Goal: Task Accomplishment & Management: Complete application form

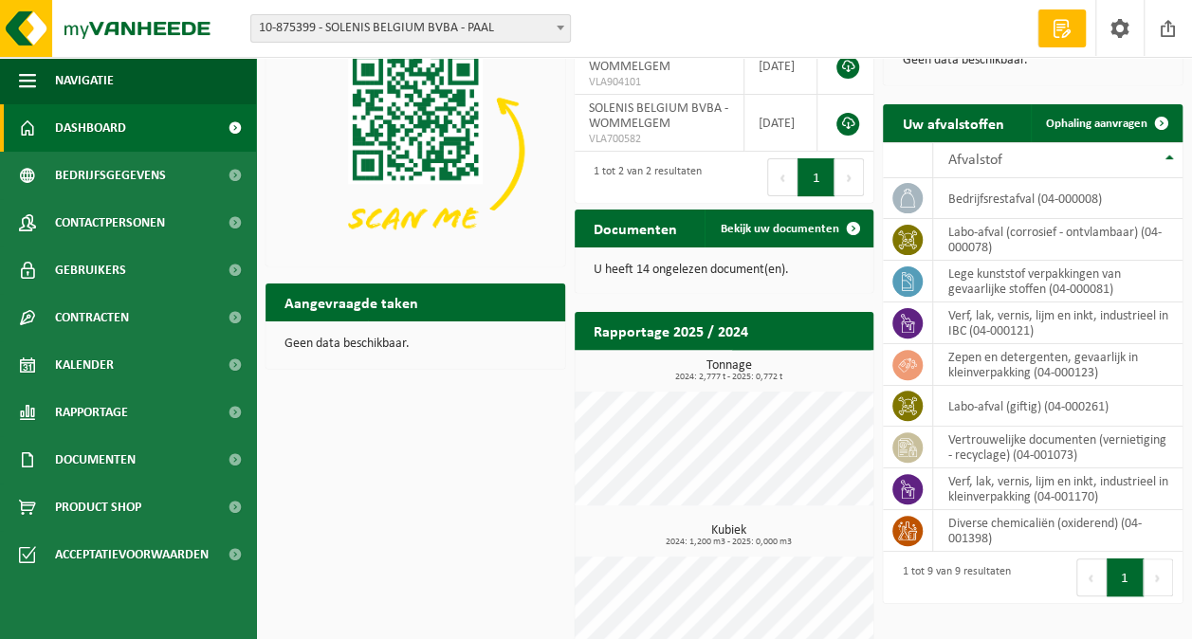
scroll to position [133, 0]
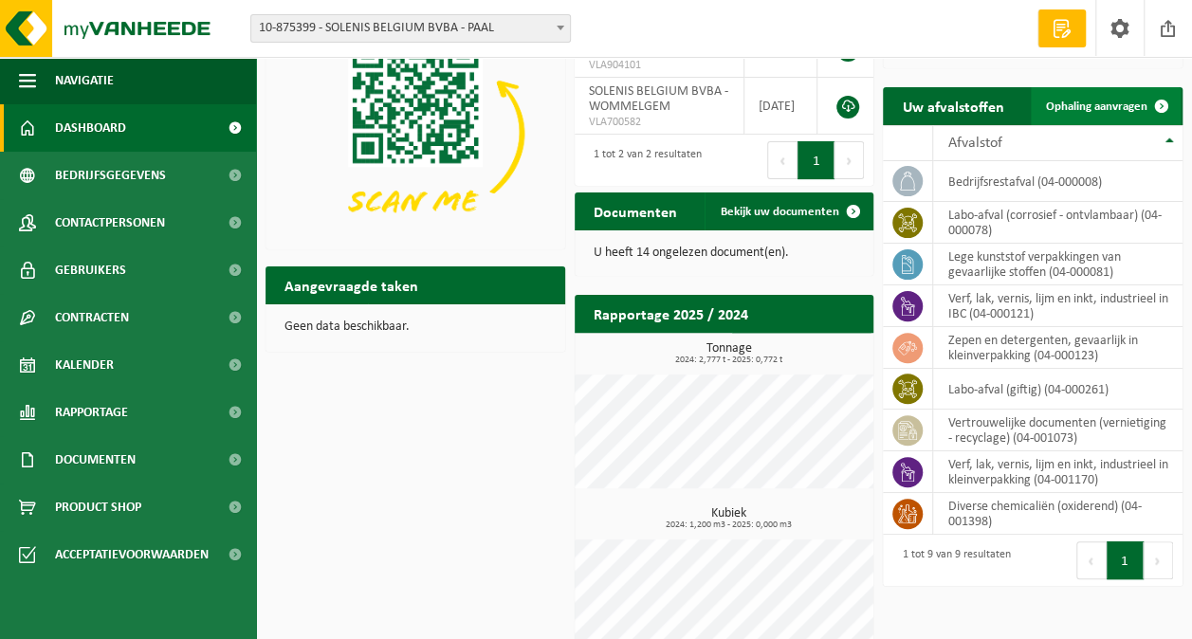
click at [1102, 110] on span "Ophaling aanvragen" at bounding box center [1096, 107] width 101 height 12
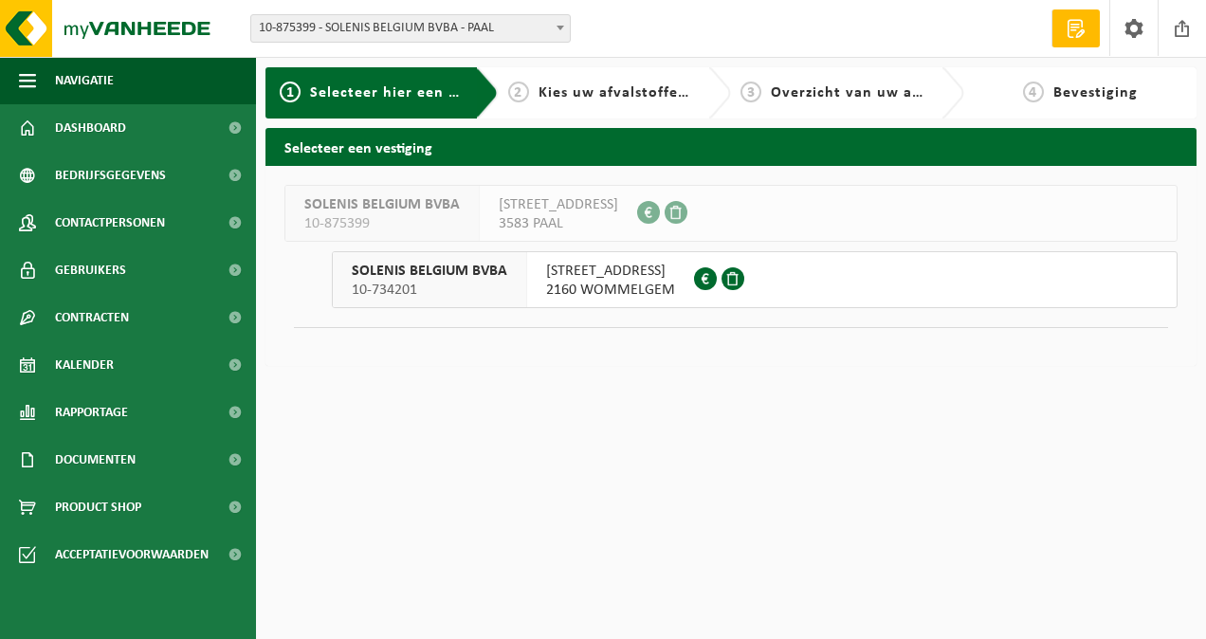
click at [675, 279] on span "[STREET_ADDRESS]" at bounding box center [610, 271] width 129 height 19
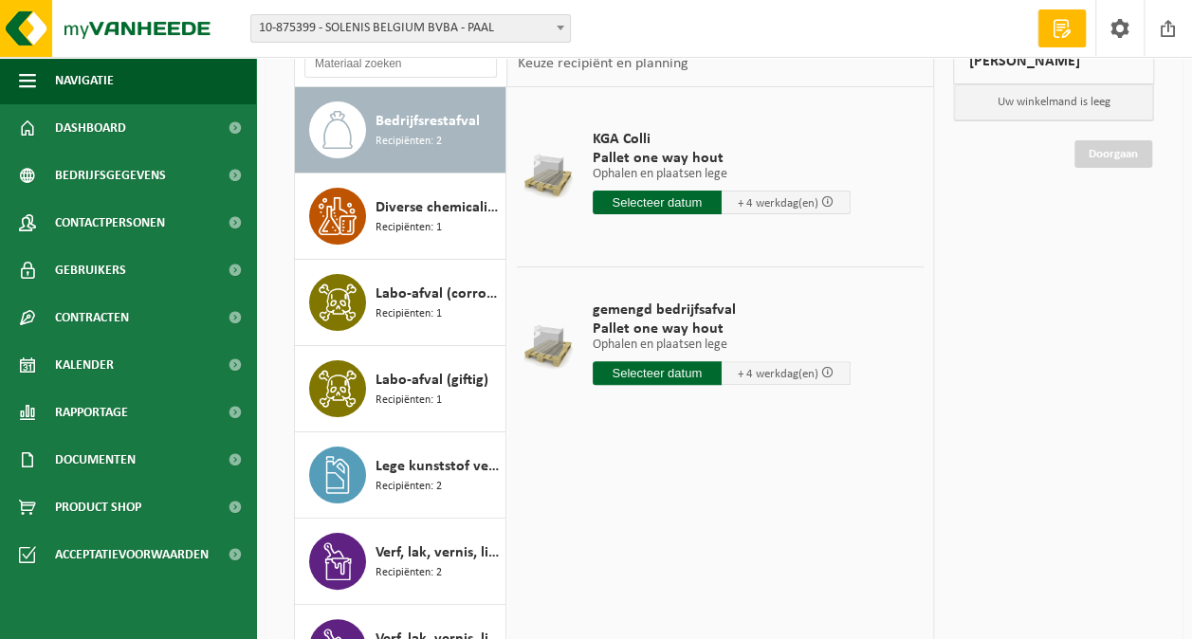
scroll to position [284, 0]
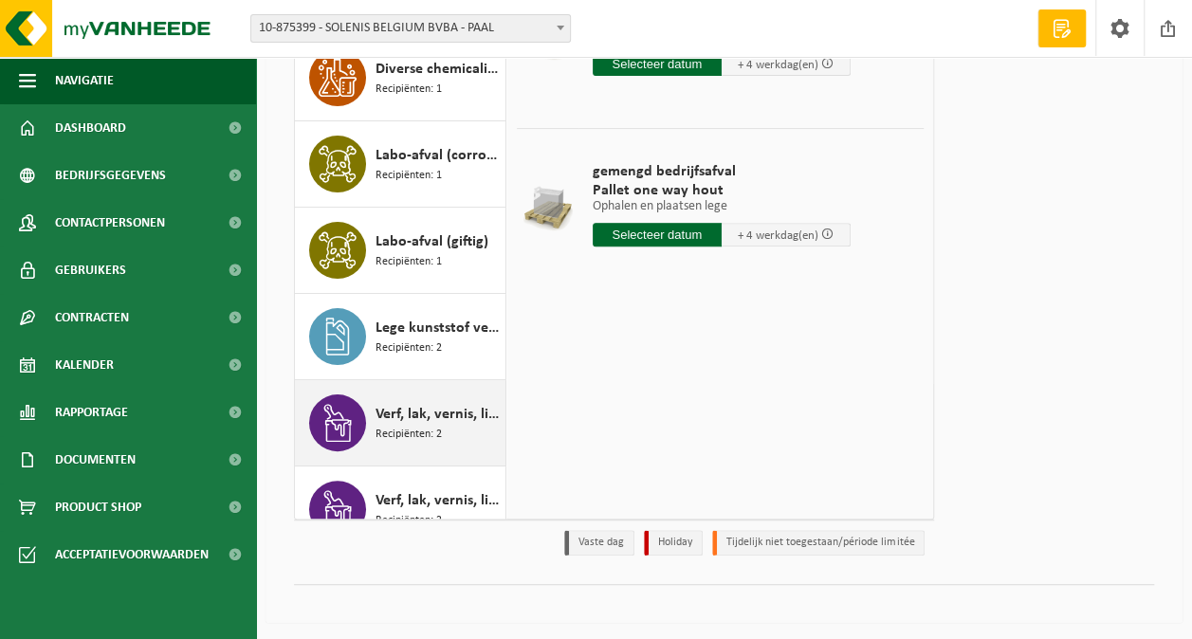
click at [427, 431] on span "Recipiënten: 2" at bounding box center [409, 435] width 66 height 18
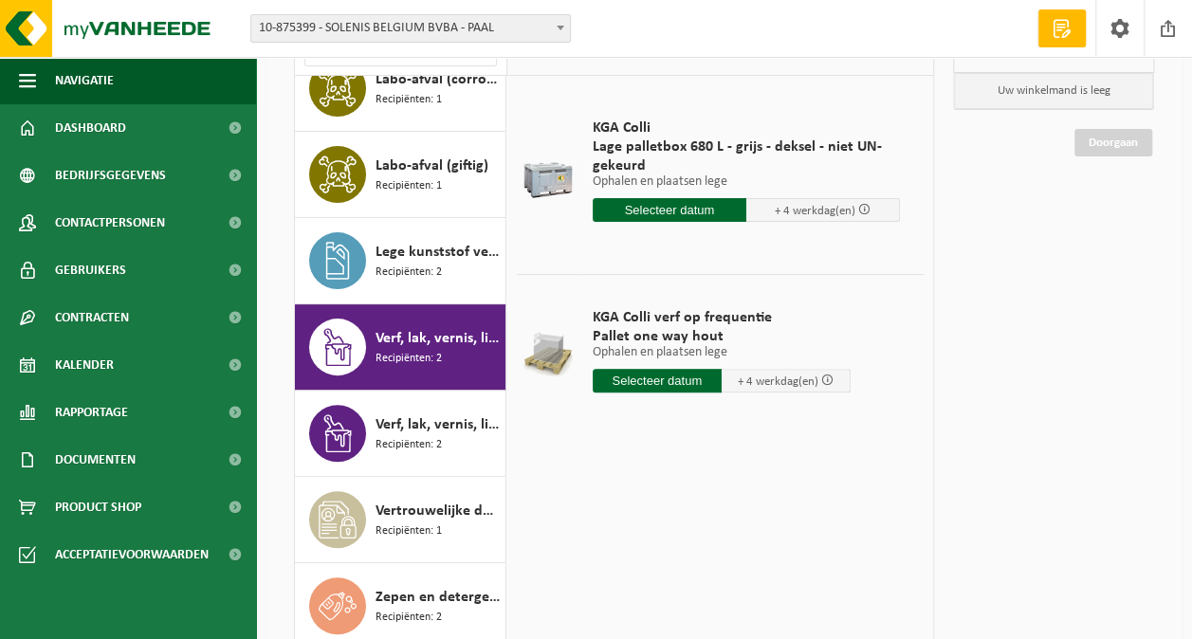
scroll to position [157, 0]
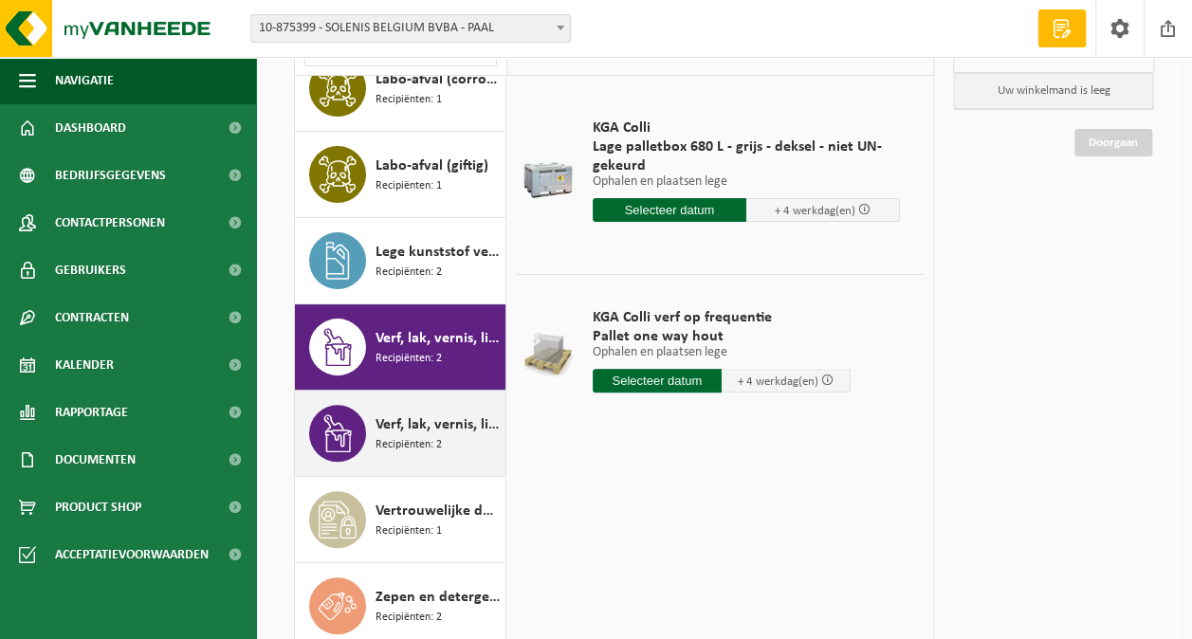
click at [397, 419] on span "Verf, lak, vernis, lijm en inkt, industrieel in kleinverpakking" at bounding box center [438, 424] width 125 height 23
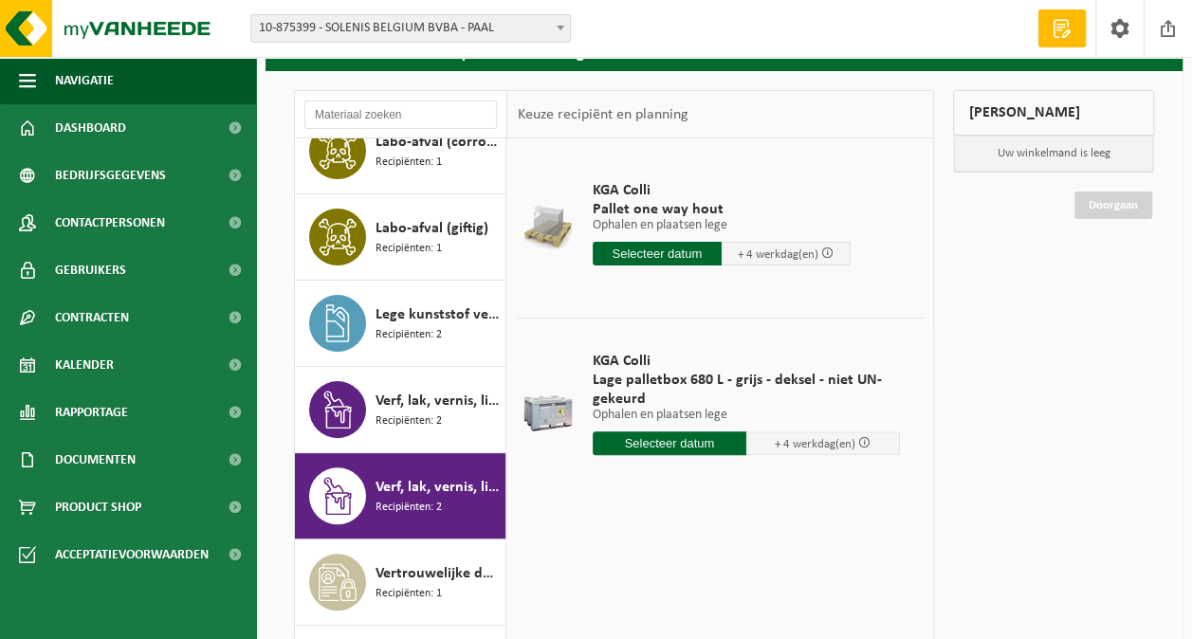
scroll to position [91, 0]
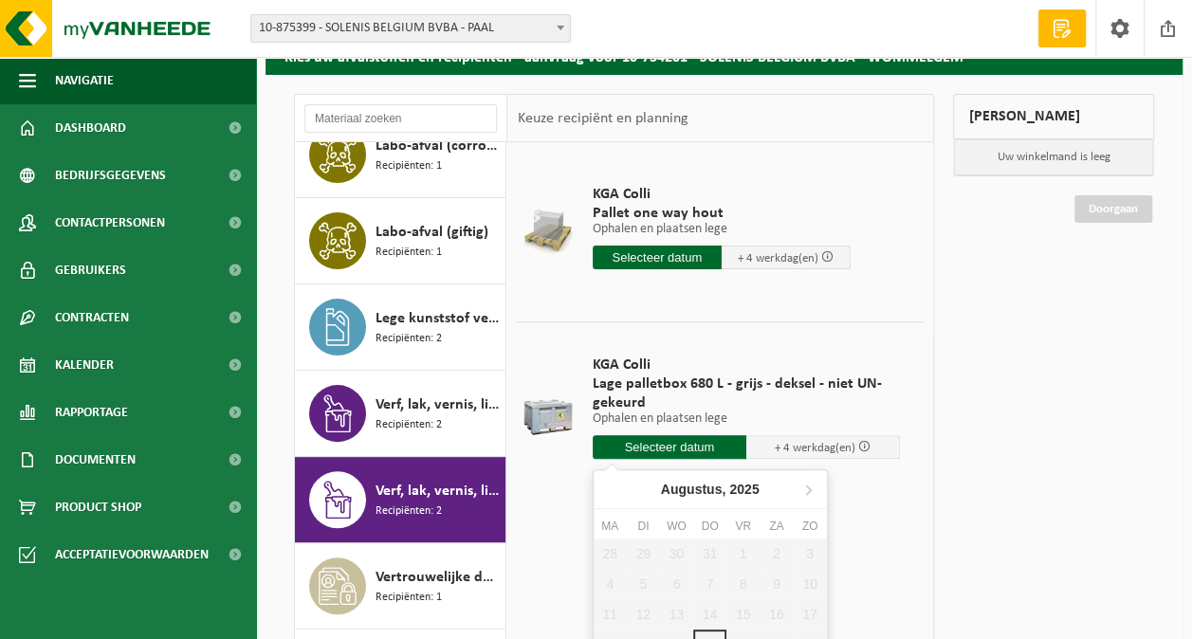
click at [684, 444] on input "text" at bounding box center [670, 447] width 154 height 24
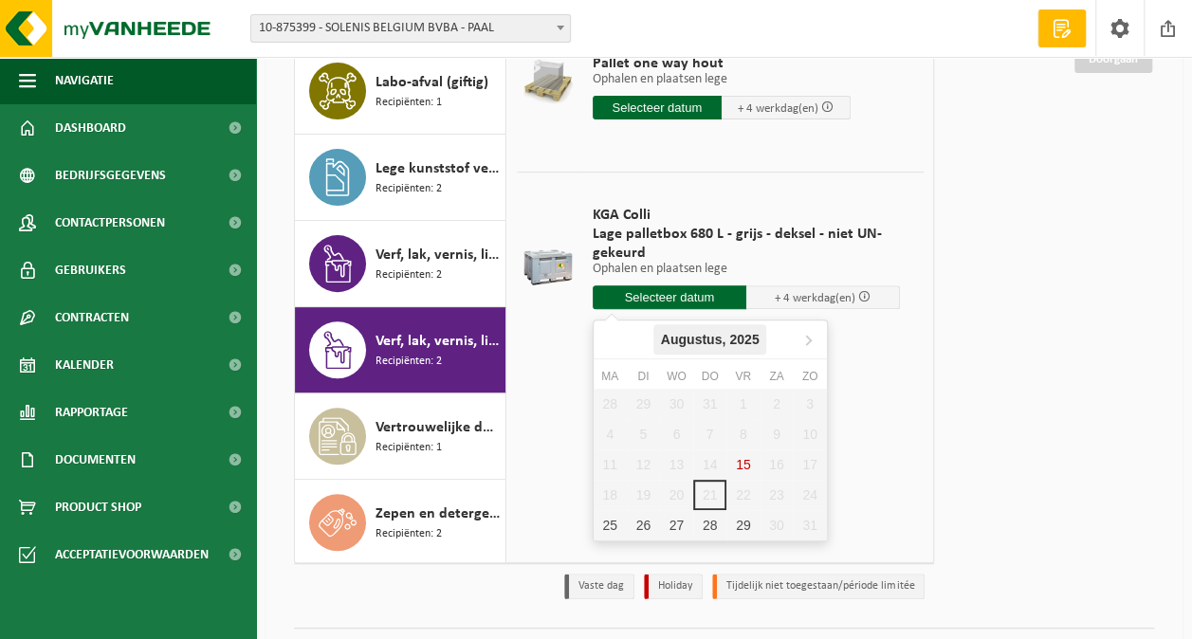
scroll to position [245, 0]
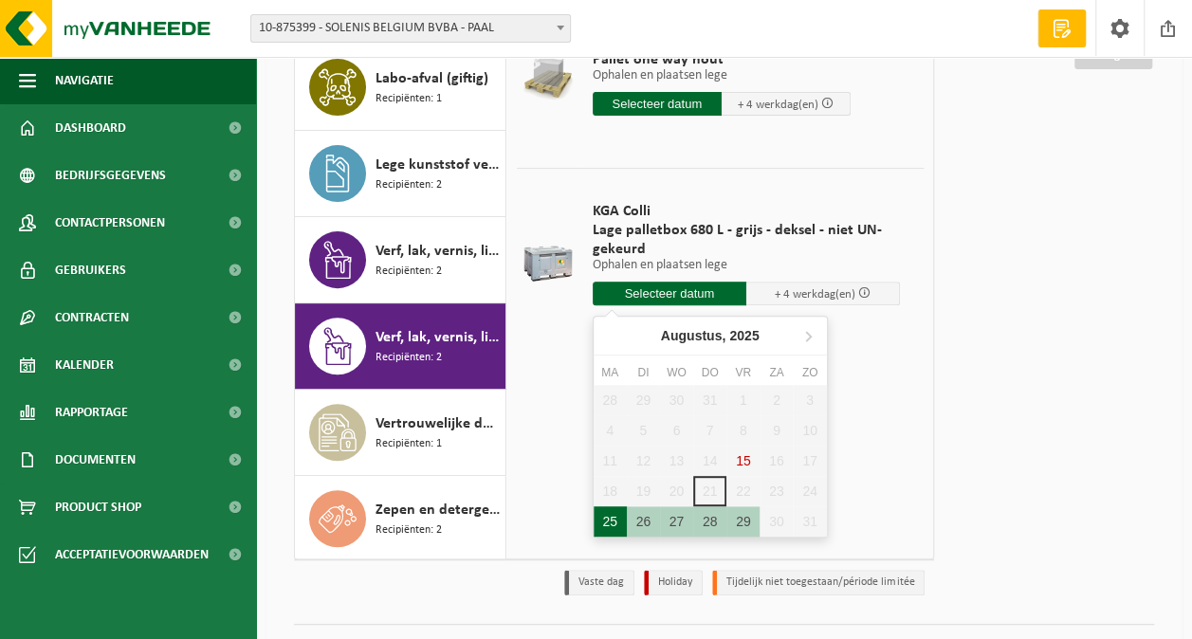
click at [609, 531] on div "25" at bounding box center [610, 521] width 33 height 30
type input "Van 2025-08-25"
type input "2025-08-25"
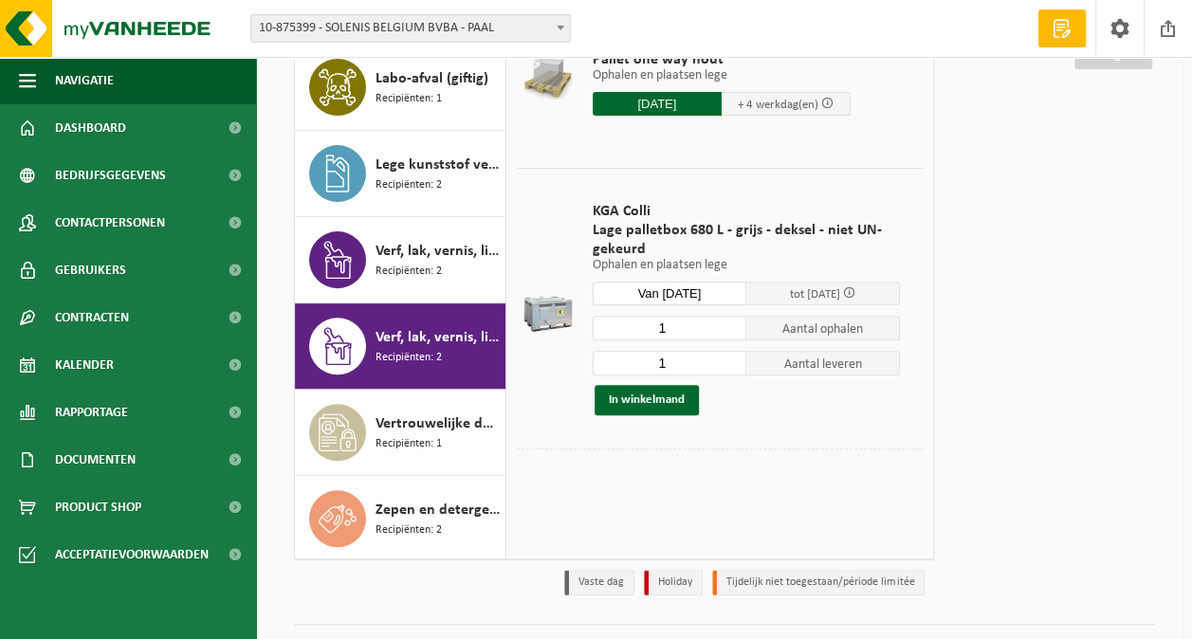
click at [733, 336] on input "1" at bounding box center [670, 328] width 154 height 25
type input "0"
click at [732, 328] on input "0" at bounding box center [670, 328] width 154 height 25
click at [725, 449] on div at bounding box center [720, 463] width 407 height 29
click at [653, 394] on button "In winkelmand" at bounding box center [647, 400] width 104 height 30
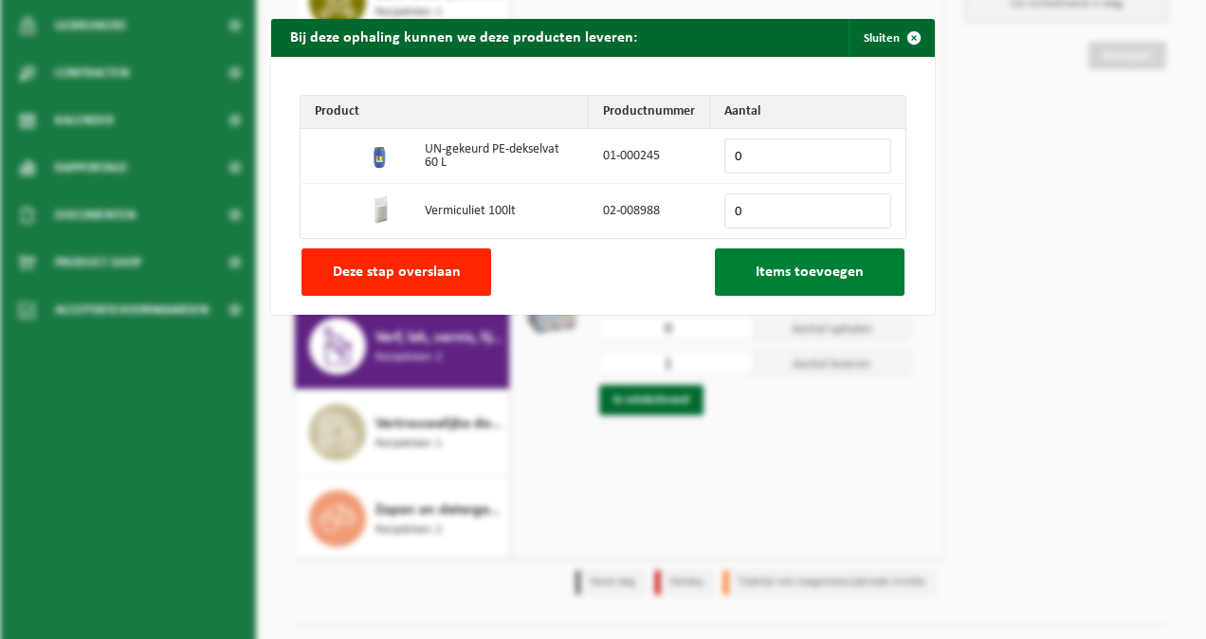
click at [798, 265] on span "Items toevoegen" at bounding box center [810, 272] width 108 height 15
click at [805, 277] on span "Items toevoegen" at bounding box center [810, 272] width 108 height 15
click at [756, 265] on span "Items toevoegen" at bounding box center [810, 272] width 108 height 15
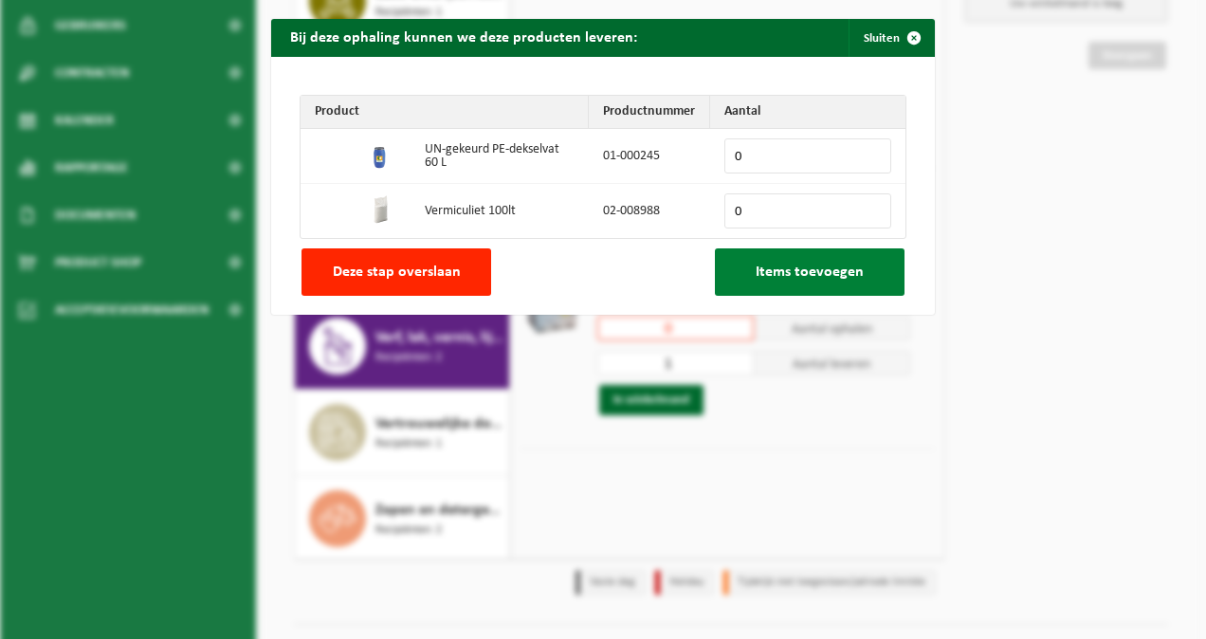
click at [756, 265] on span "Items toevoegen" at bounding box center [810, 272] width 108 height 15
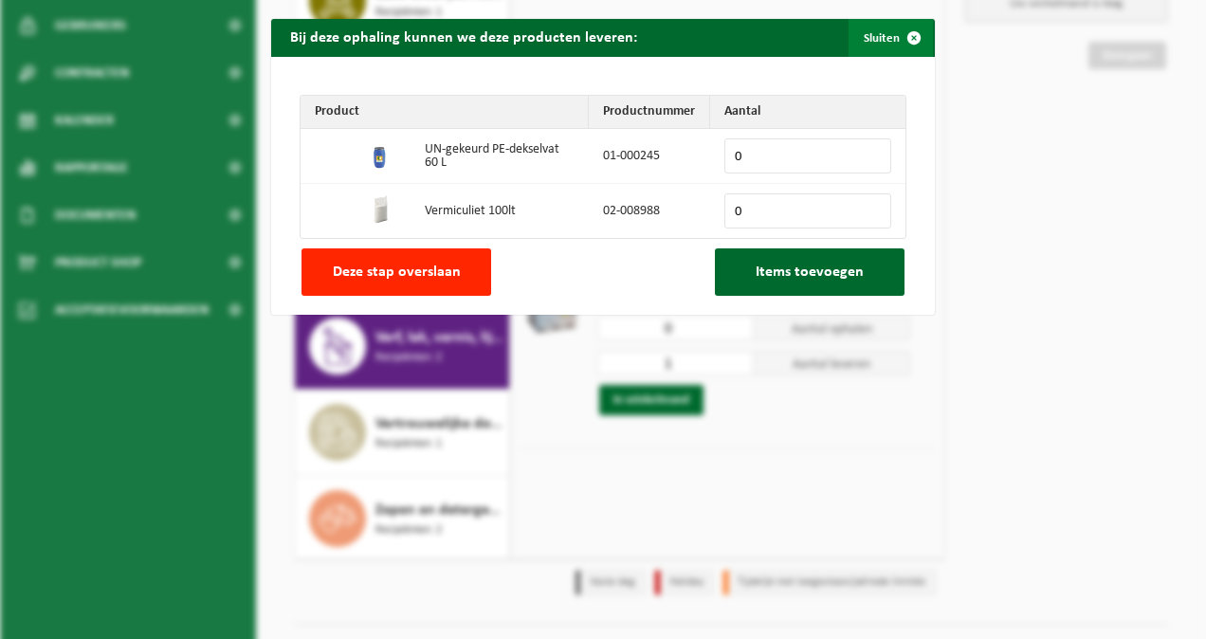
click at [900, 38] on span "button" at bounding box center [914, 38] width 38 height 38
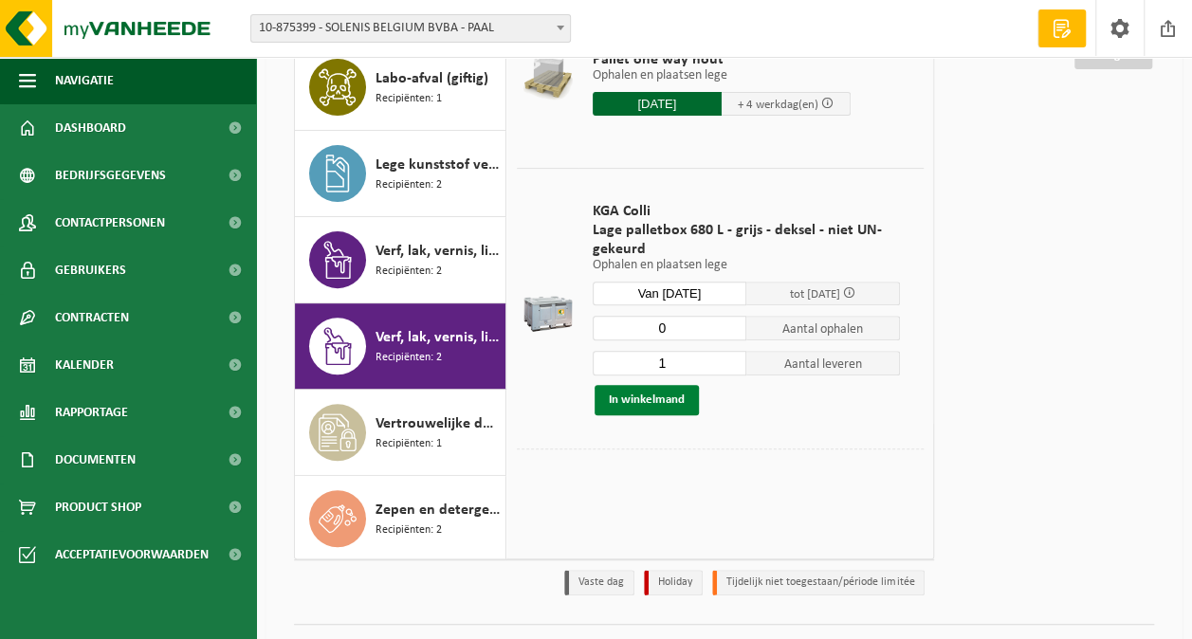
click at [649, 398] on button "In winkelmand" at bounding box center [647, 400] width 104 height 30
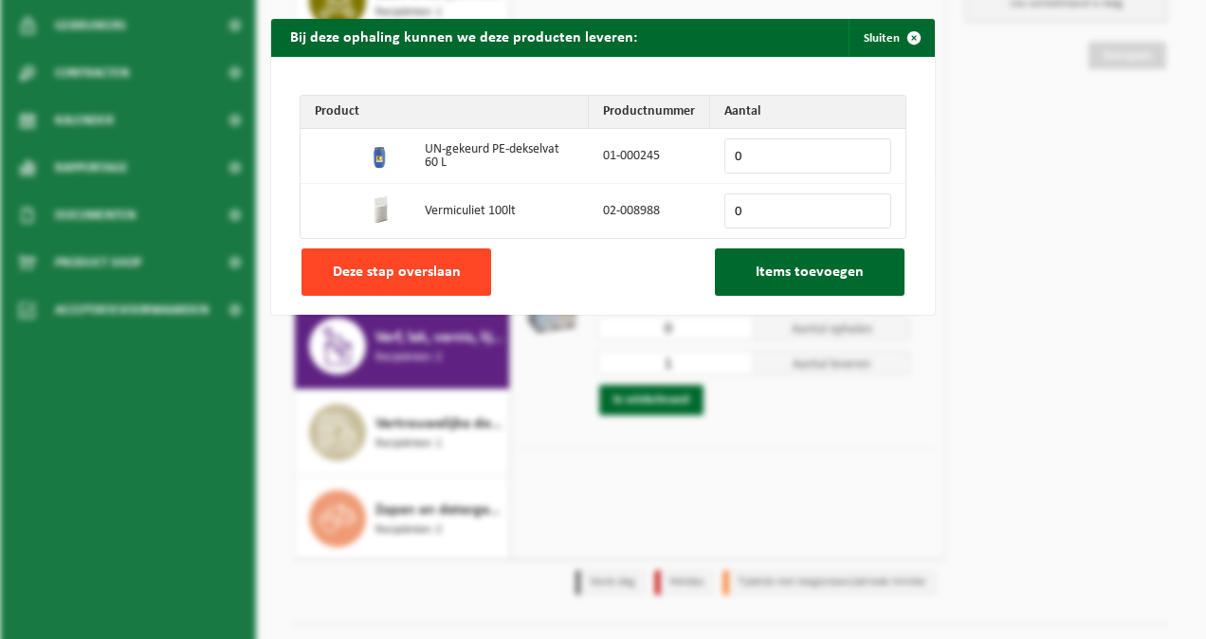
click at [446, 265] on span "Deze stap overslaan" at bounding box center [397, 272] width 128 height 15
click at [394, 254] on button "Deze stap overslaan" at bounding box center [397, 271] width 190 height 47
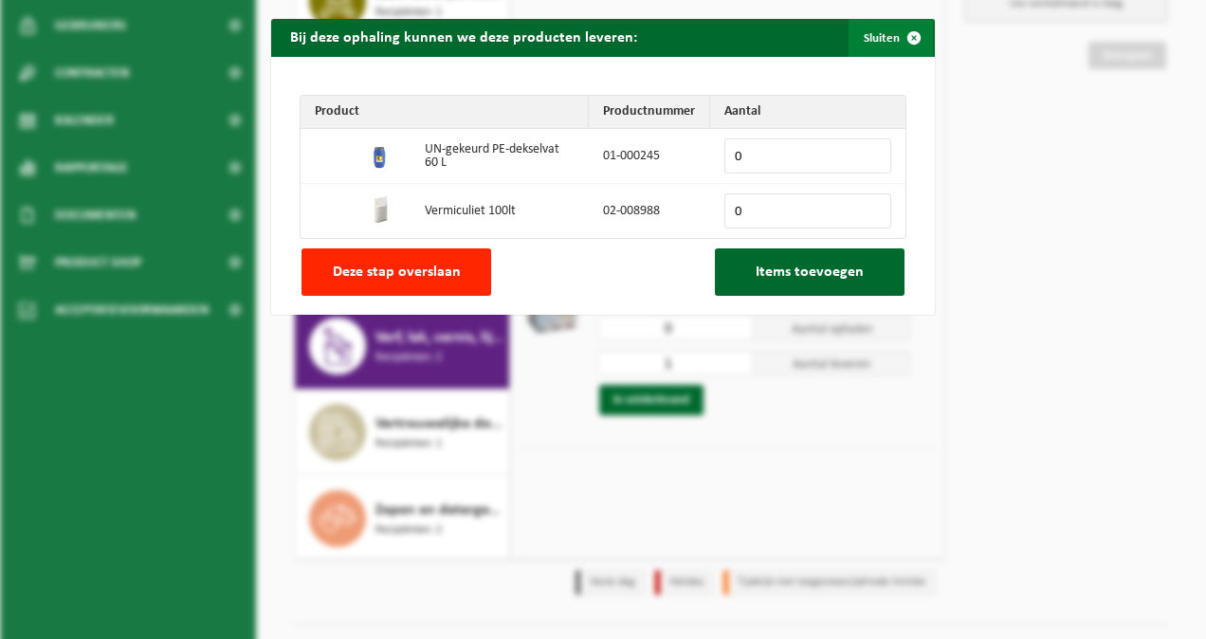
click at [918, 21] on span "button" at bounding box center [914, 38] width 38 height 38
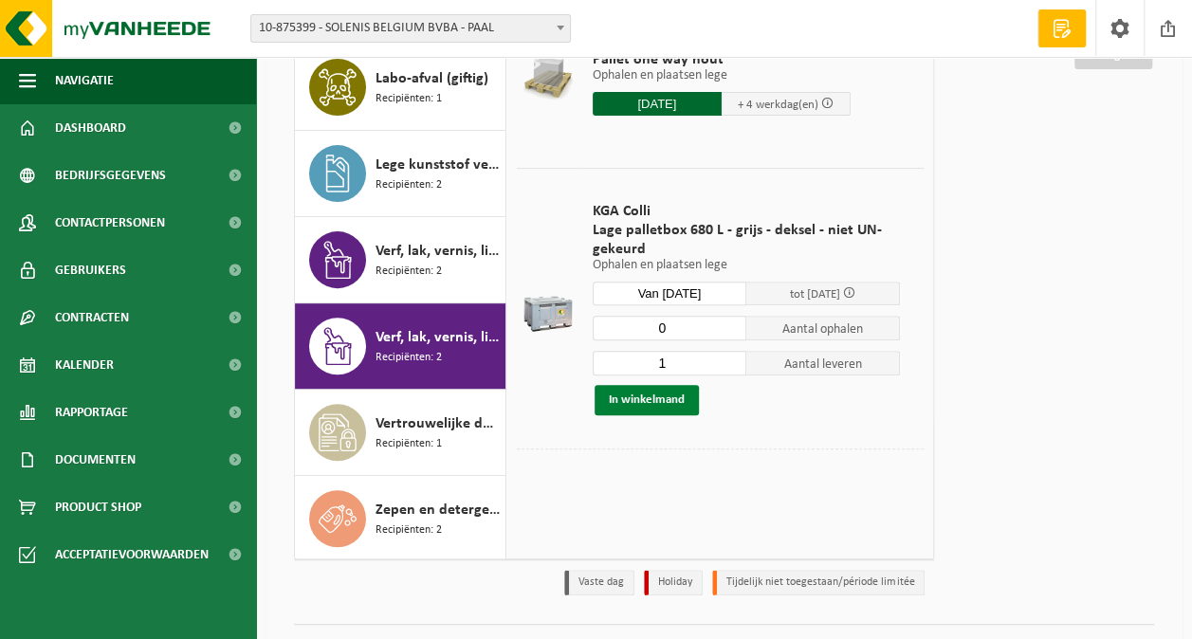
click at [668, 401] on button "In winkelmand" at bounding box center [647, 400] width 104 height 30
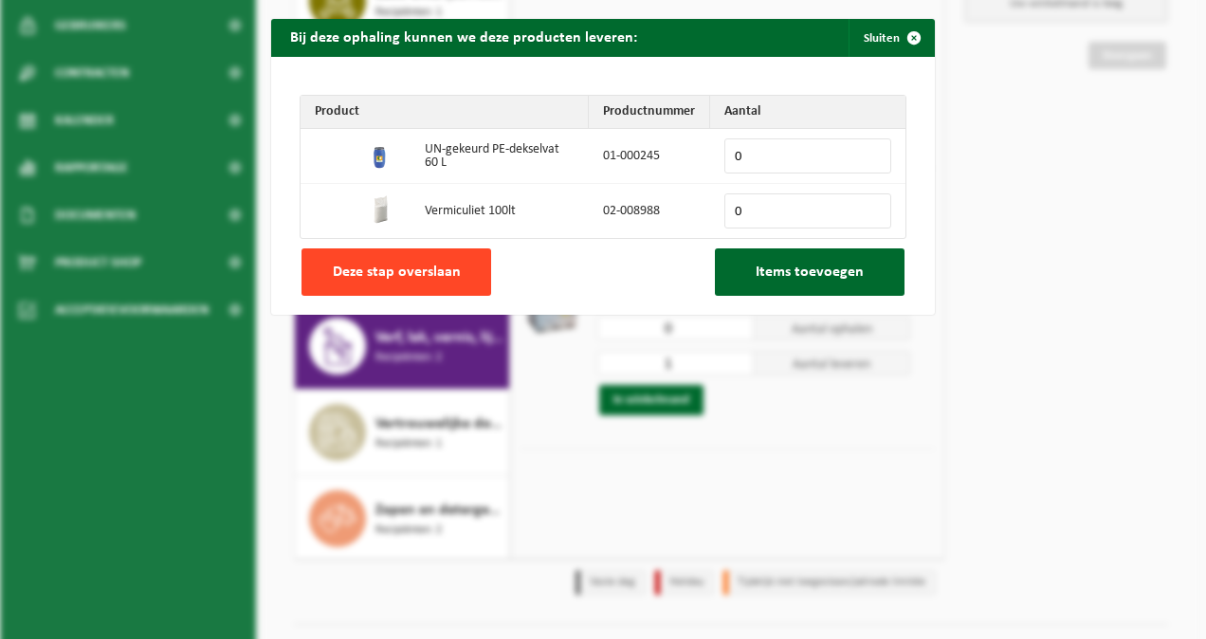
click at [379, 286] on button "Deze stap overslaan" at bounding box center [397, 271] width 190 height 47
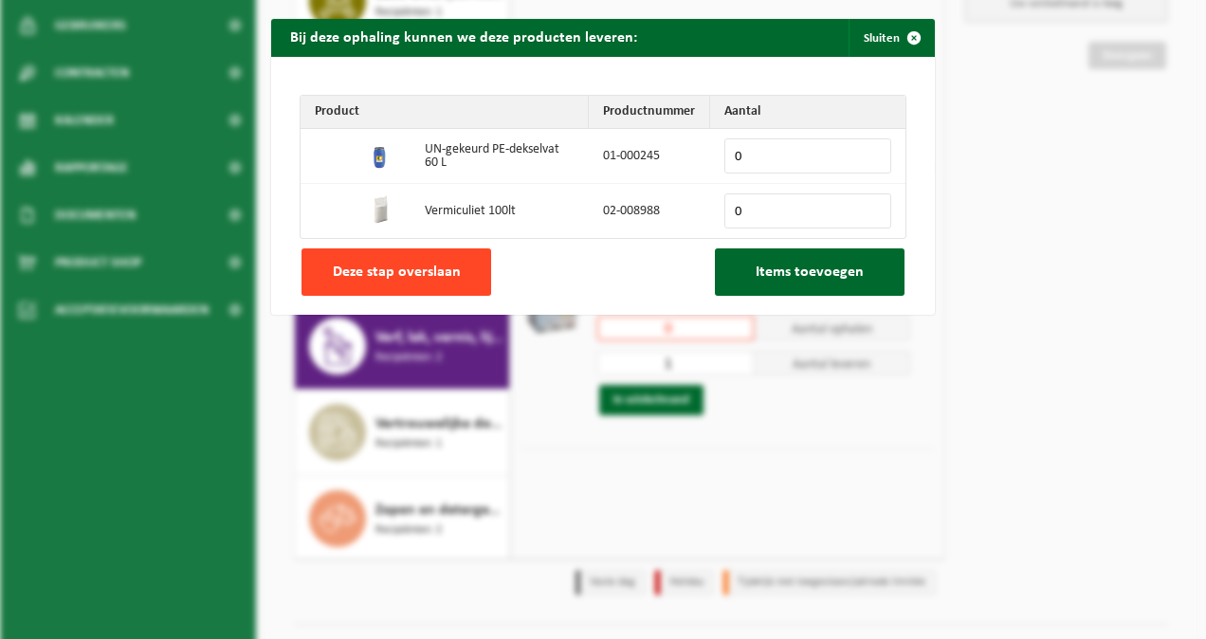
click at [379, 286] on button "Deze stap overslaan" at bounding box center [397, 271] width 190 height 47
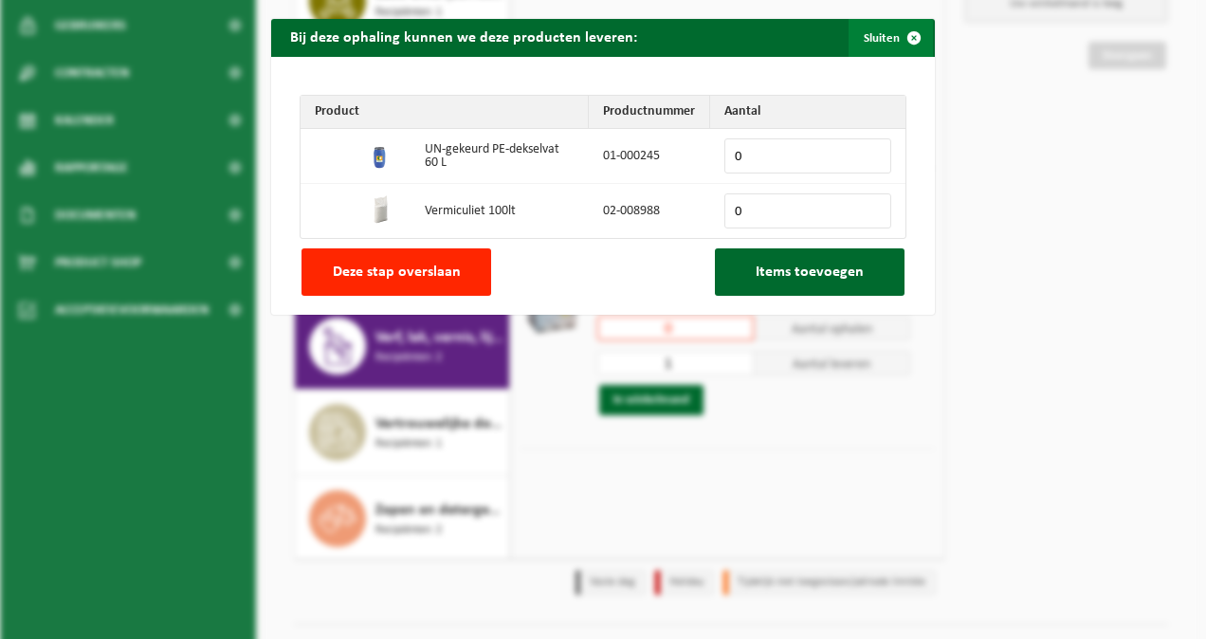
click at [867, 27] on button "Sluiten" at bounding box center [891, 38] width 84 height 38
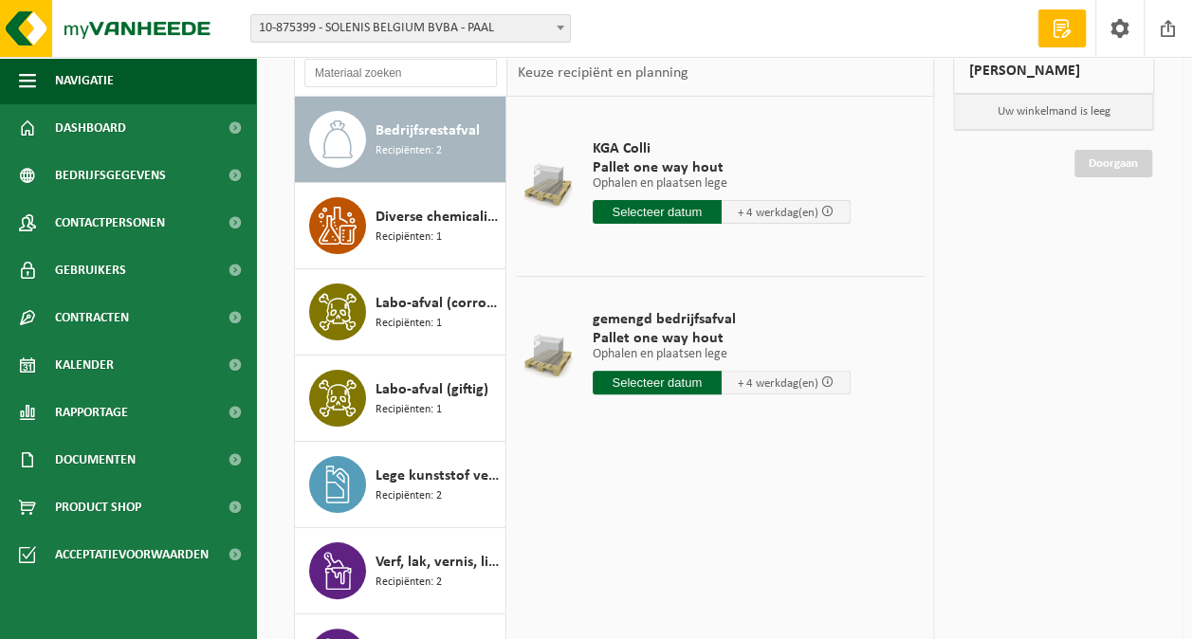
scroll to position [284, 0]
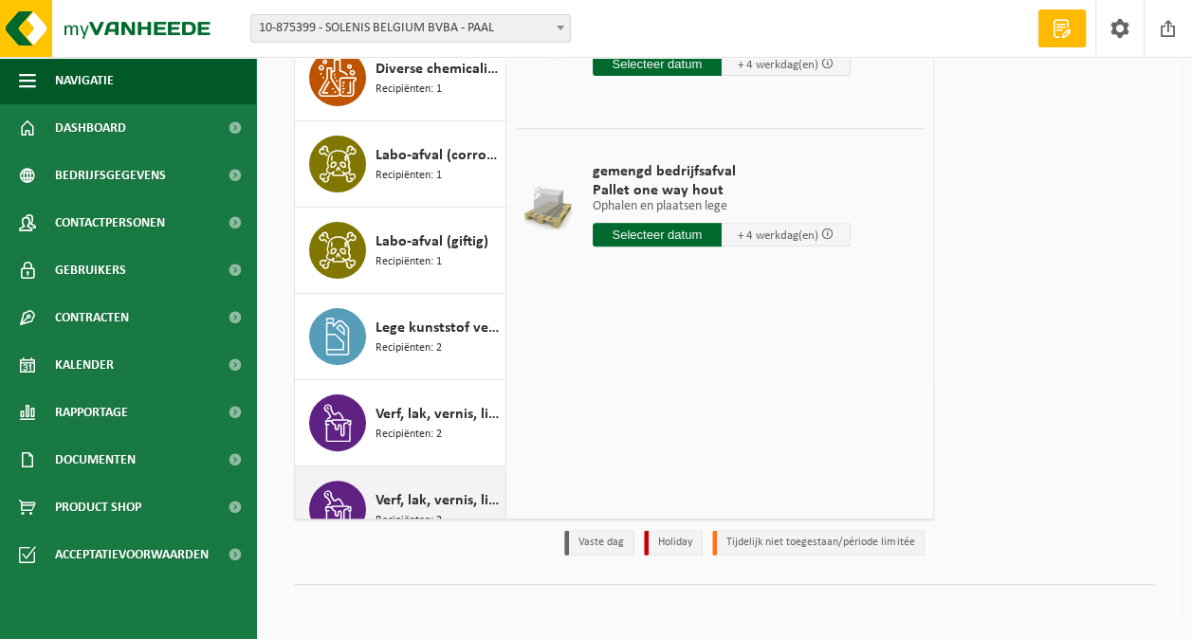
click at [412, 489] on span "Verf, lak, vernis, lijm en inkt, industrieel in kleinverpakking" at bounding box center [438, 500] width 125 height 23
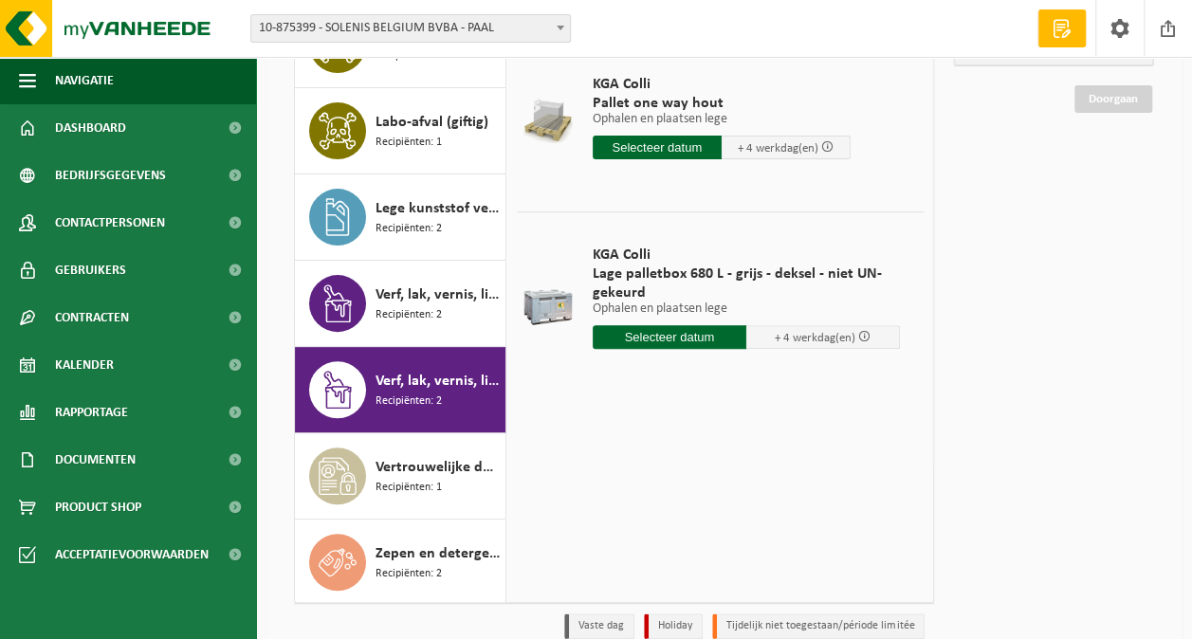
scroll to position [195, 0]
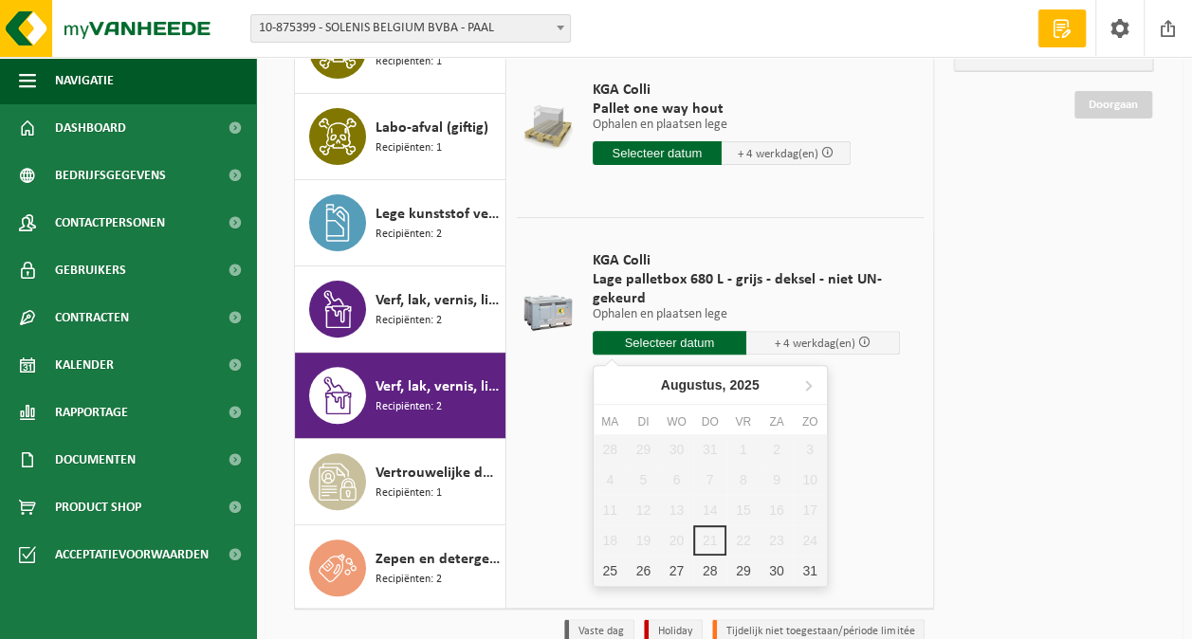
click at [704, 347] on input "text" at bounding box center [670, 343] width 154 height 24
click at [620, 562] on div "25" at bounding box center [610, 571] width 33 height 30
type input "Van 2025-08-25"
type input "2025-08-25"
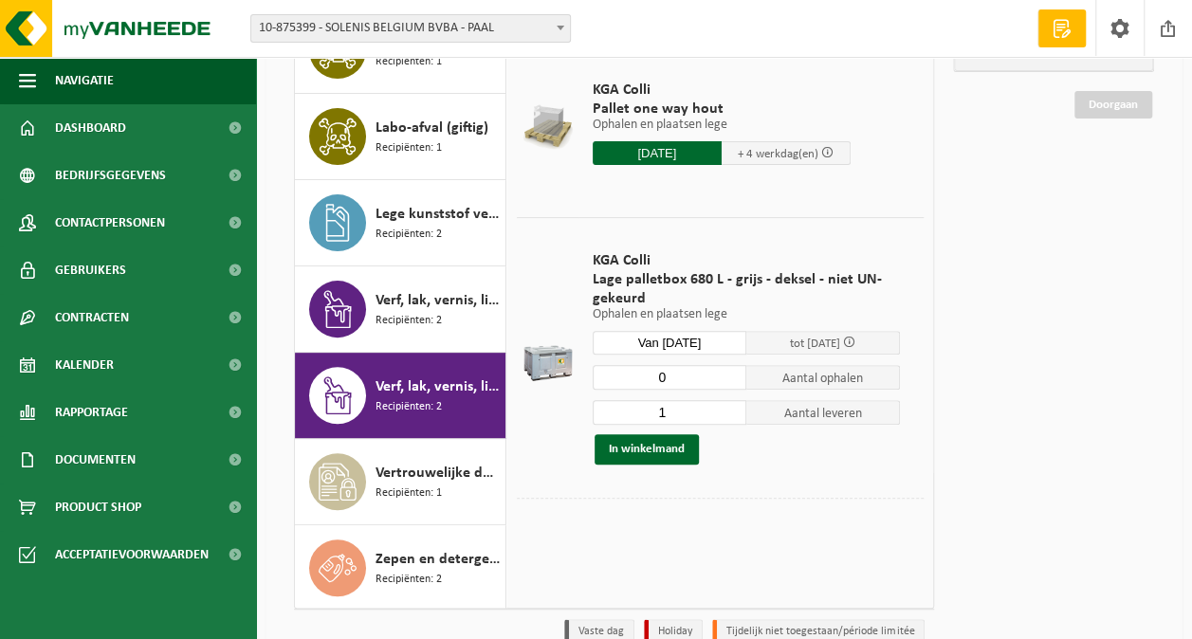
click at [733, 381] on input "0" at bounding box center [670, 377] width 154 height 25
click at [654, 455] on button "In winkelmand" at bounding box center [647, 449] width 104 height 30
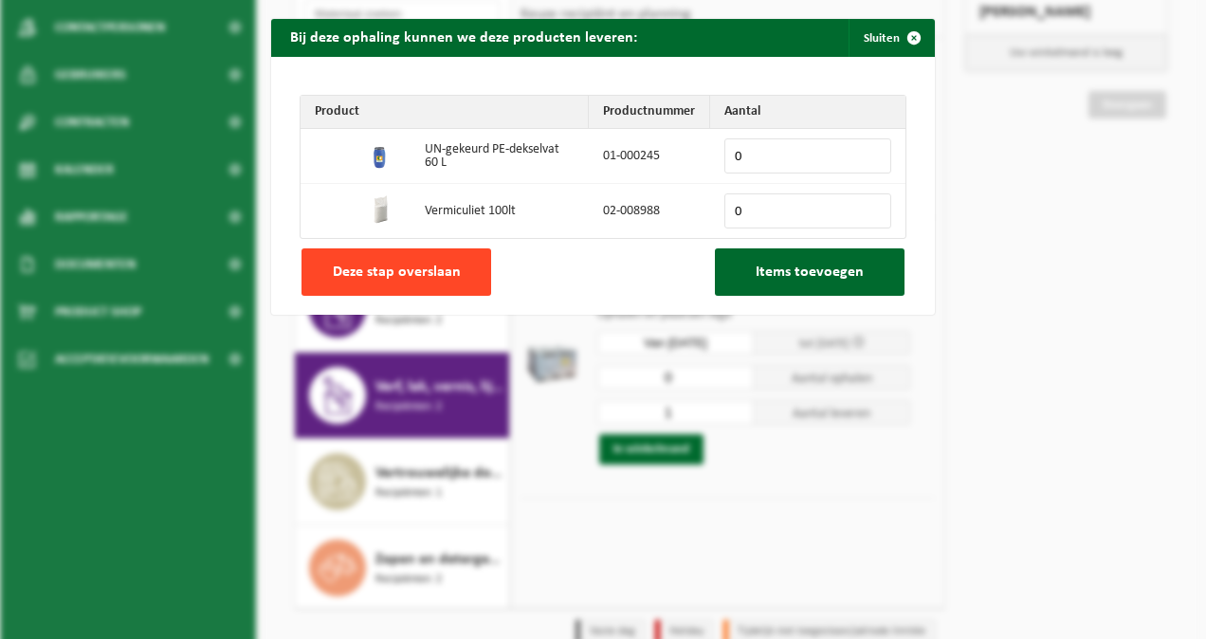
click at [453, 284] on button "Deze stap overslaan" at bounding box center [397, 271] width 190 height 47
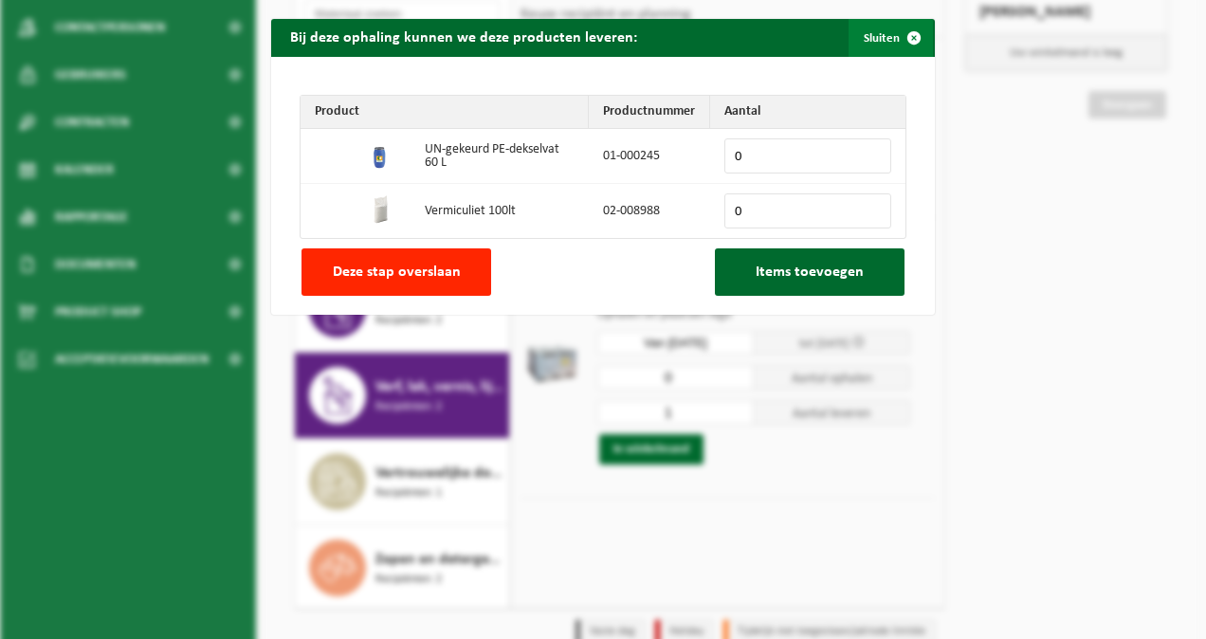
click at [895, 46] on span "button" at bounding box center [914, 38] width 38 height 38
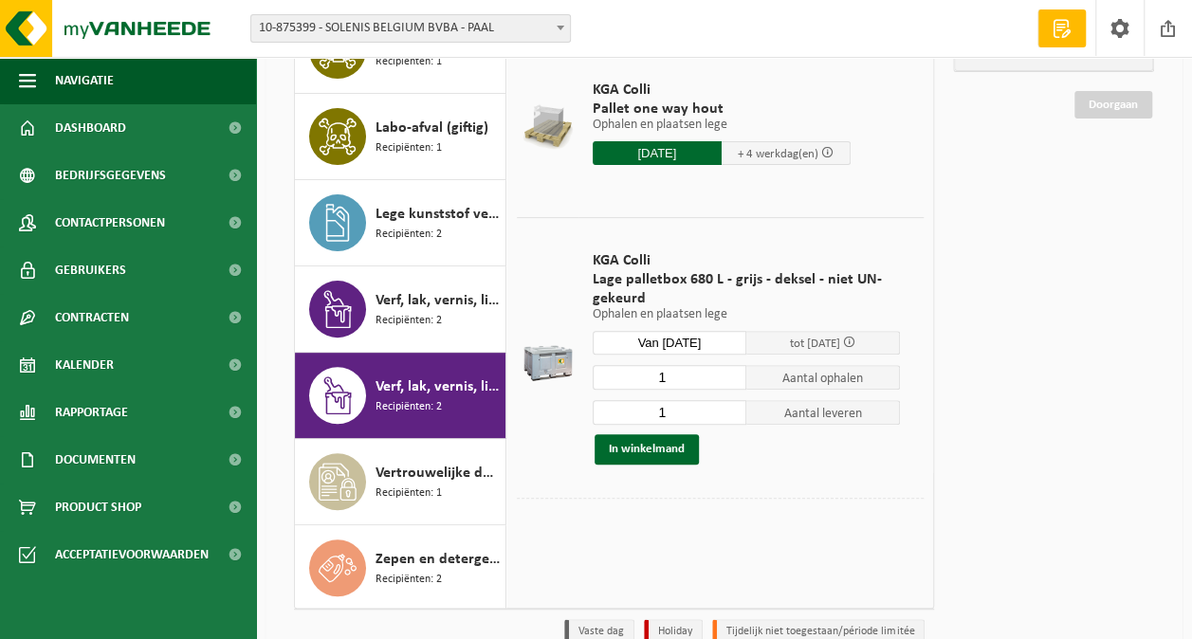
click at [732, 368] on input "1" at bounding box center [670, 377] width 154 height 25
click at [649, 453] on button "In winkelmand" at bounding box center [647, 449] width 104 height 30
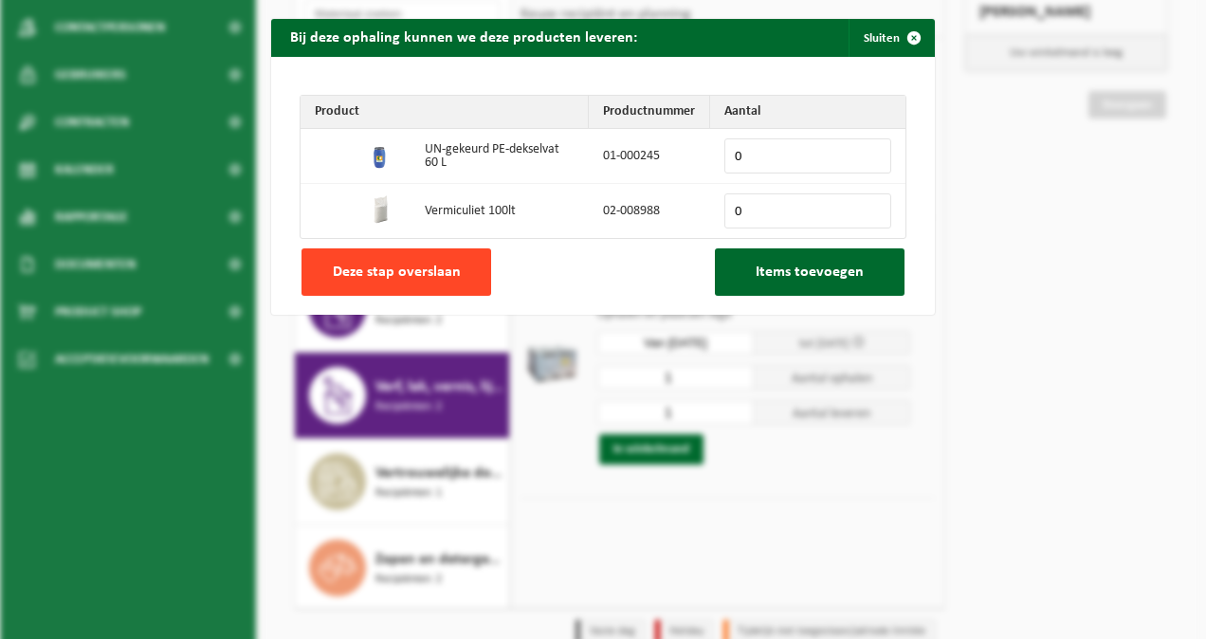
click at [432, 253] on button "Deze stap overslaan" at bounding box center [397, 271] width 190 height 47
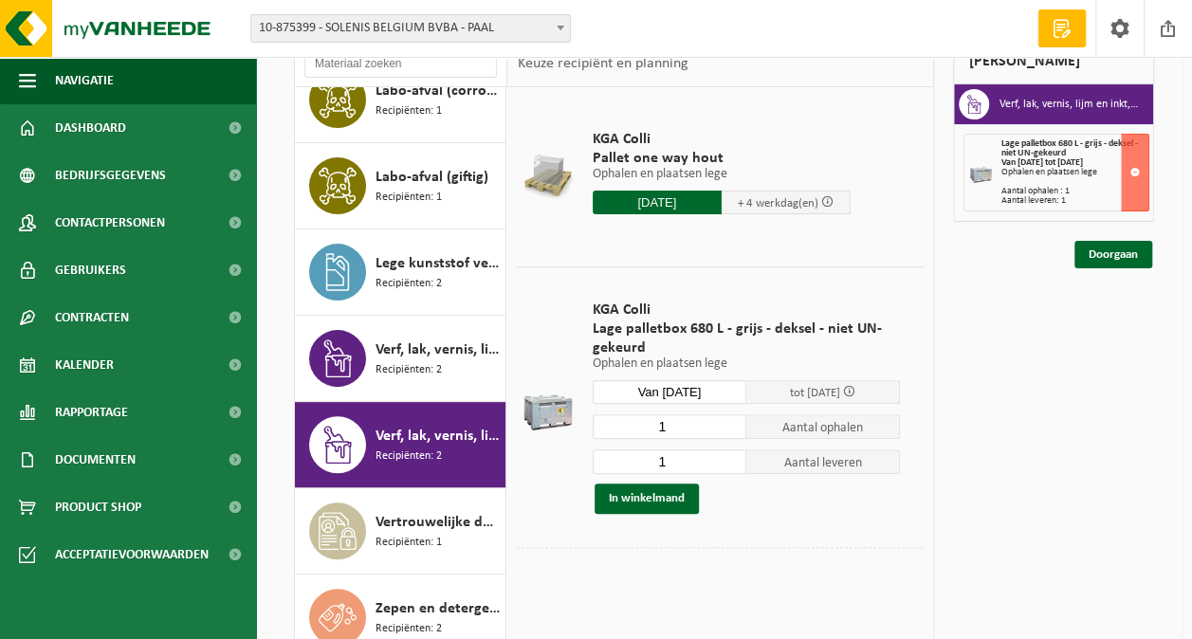
scroll to position [142, 0]
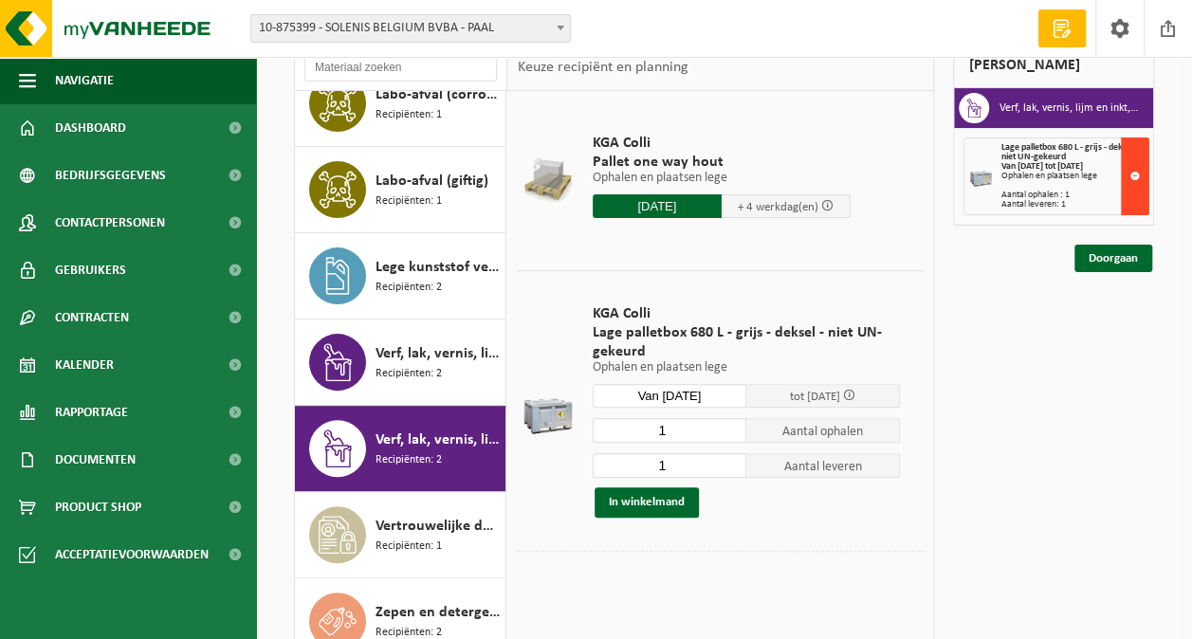
click at [1136, 172] on button at bounding box center [1135, 176] width 28 height 78
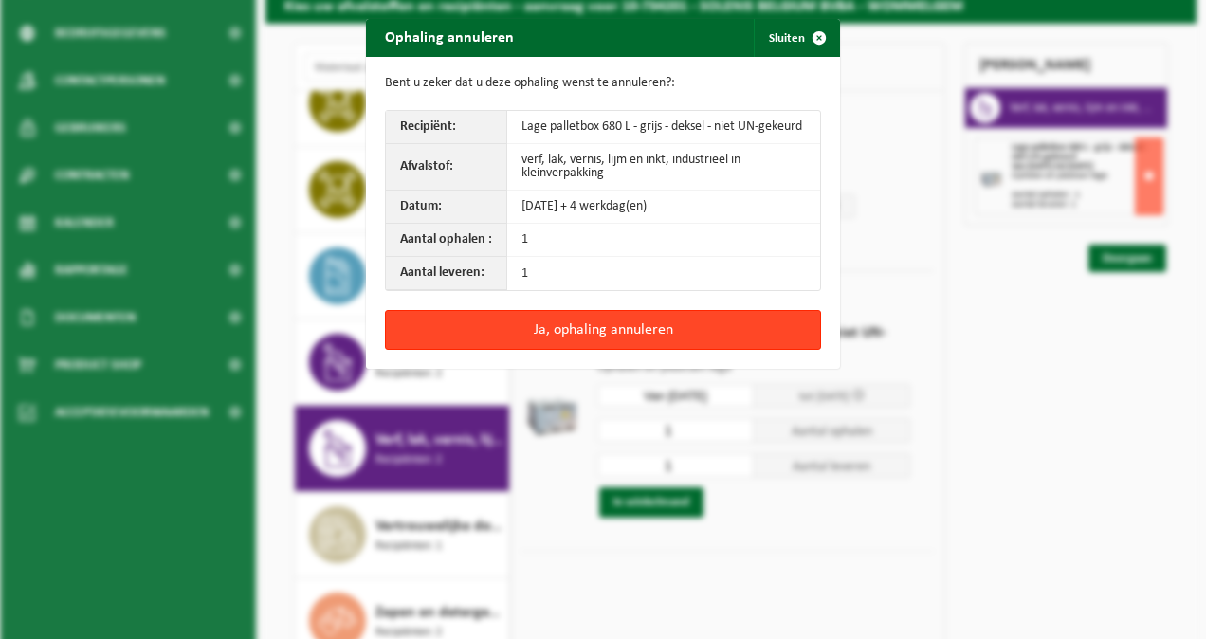
click at [644, 331] on button "Ja, ophaling annuleren" at bounding box center [603, 330] width 436 height 40
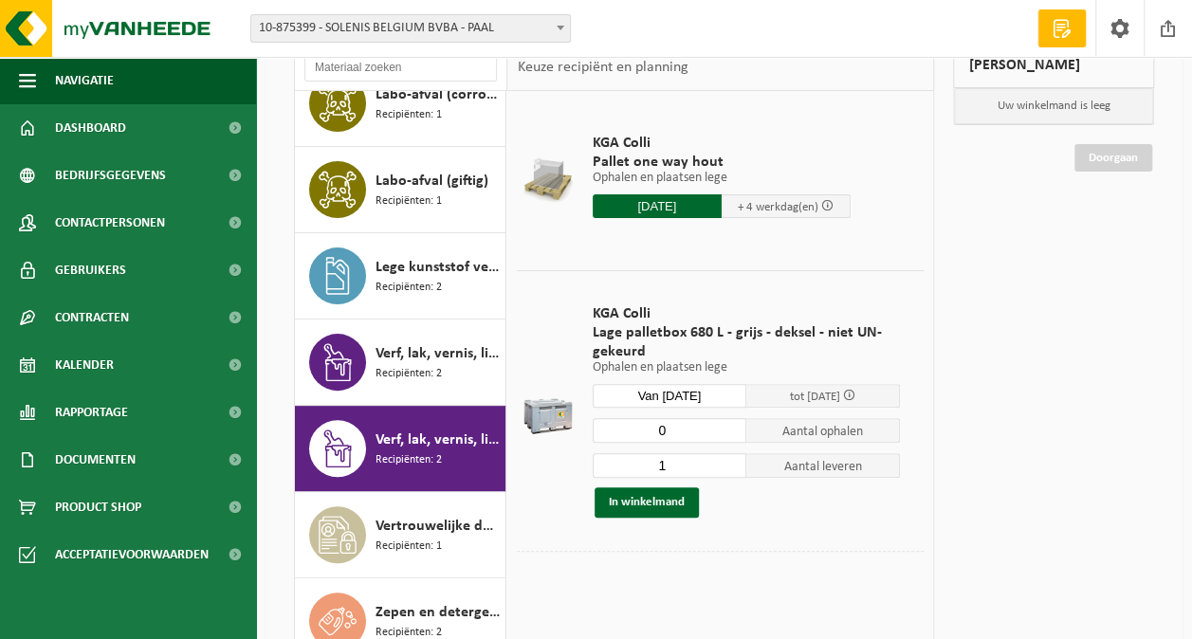
type input "0"
click at [730, 432] on input "0" at bounding box center [670, 430] width 154 height 25
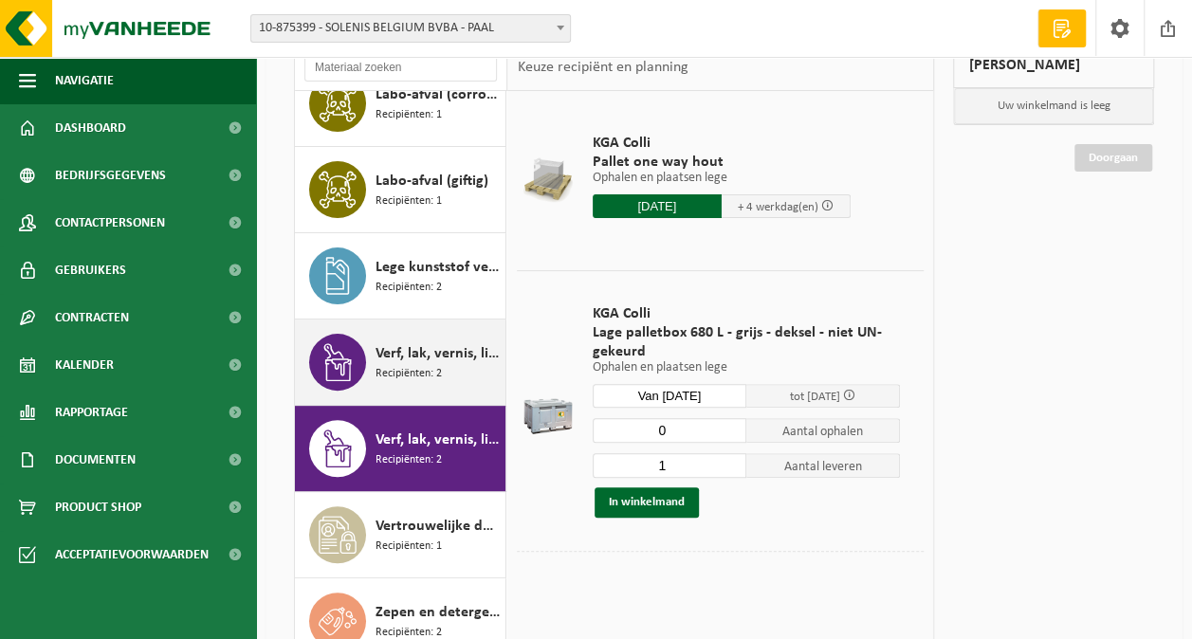
click at [387, 345] on span "Verf, lak, vernis, lijm en inkt, industrieel in IBC" at bounding box center [438, 353] width 125 height 23
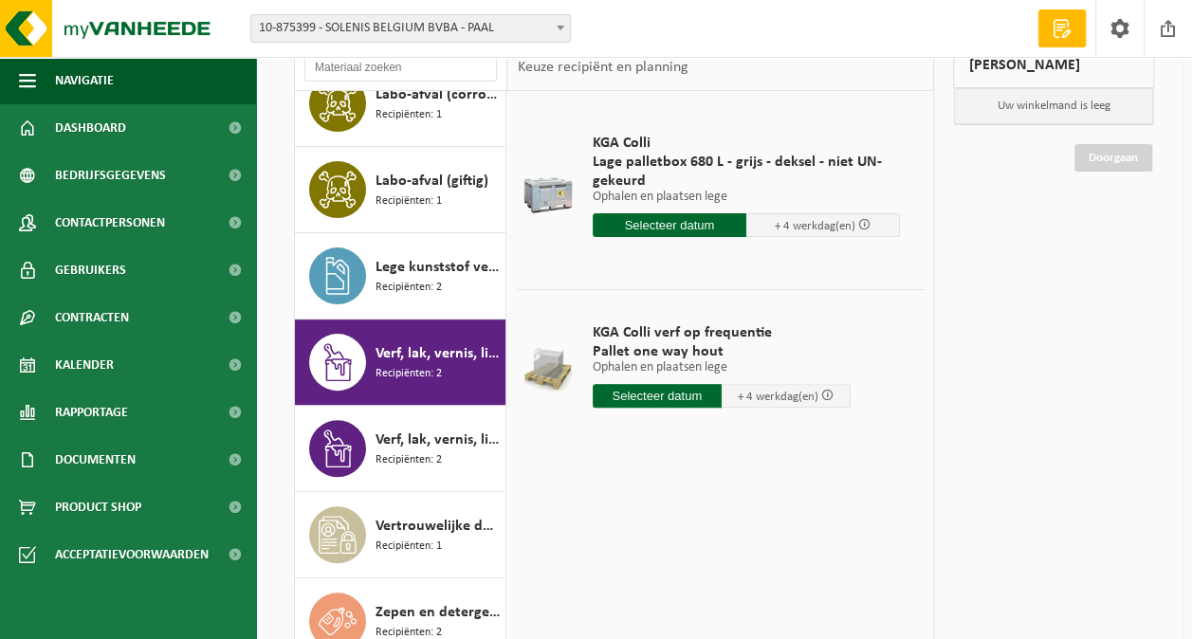
click at [660, 215] on input "text" at bounding box center [670, 225] width 154 height 24
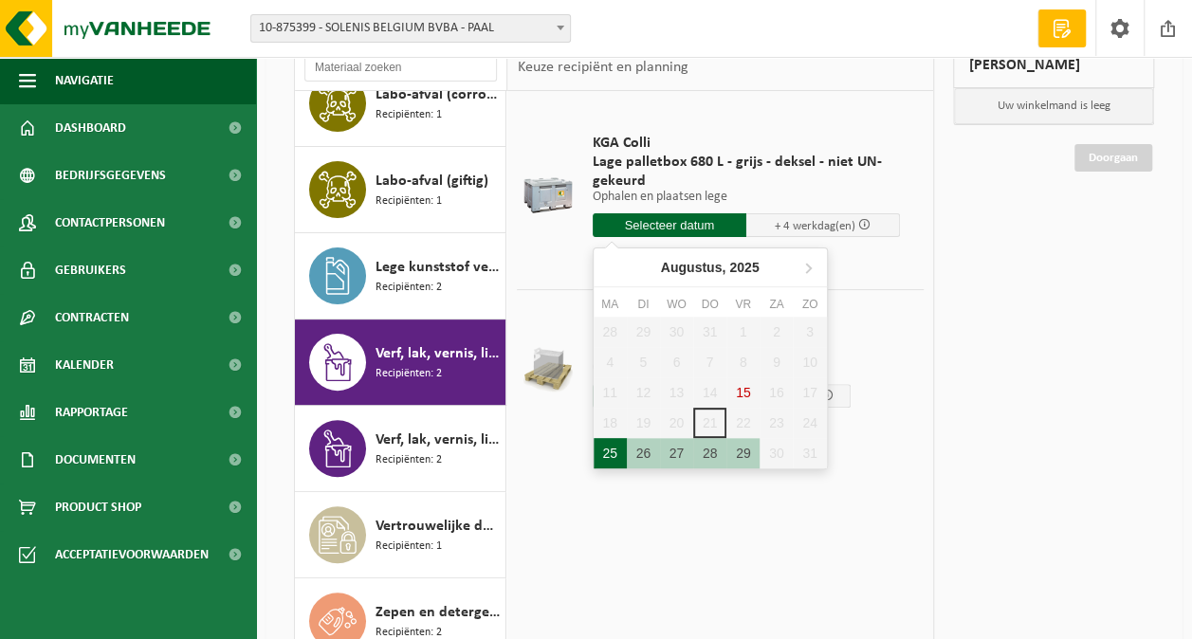
click at [602, 449] on div "25" at bounding box center [610, 453] width 33 height 30
type input "Van 2025-08-25"
type input "2025-08-25"
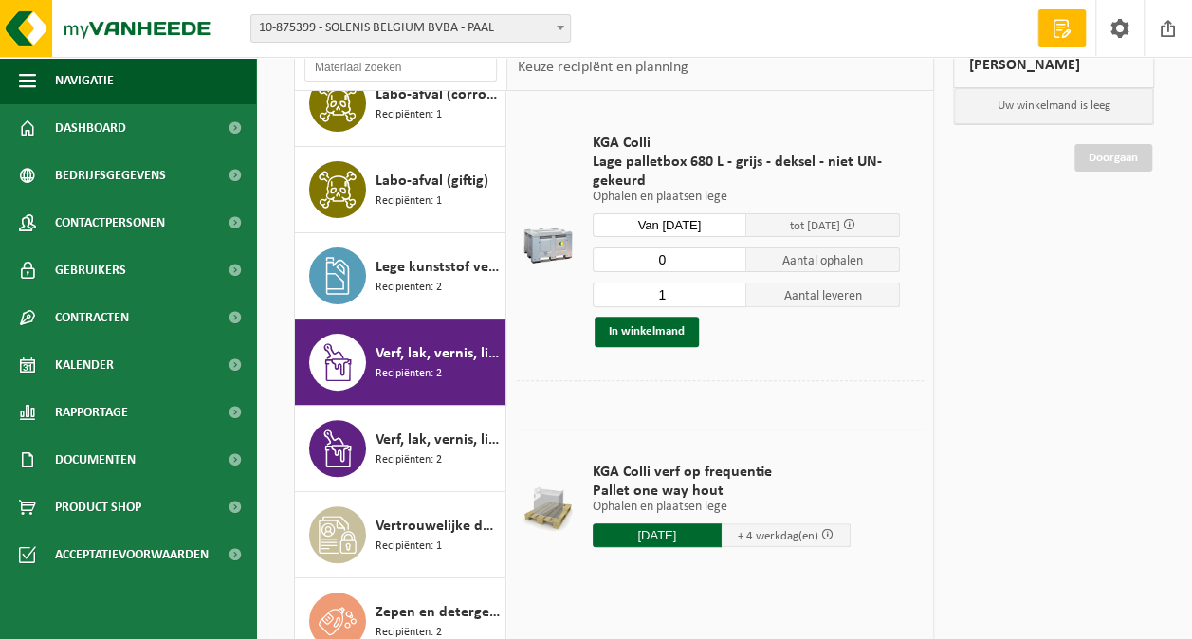
type input "0"
click at [731, 266] on input "0" at bounding box center [670, 259] width 154 height 25
click at [656, 339] on button "In winkelmand" at bounding box center [647, 332] width 104 height 30
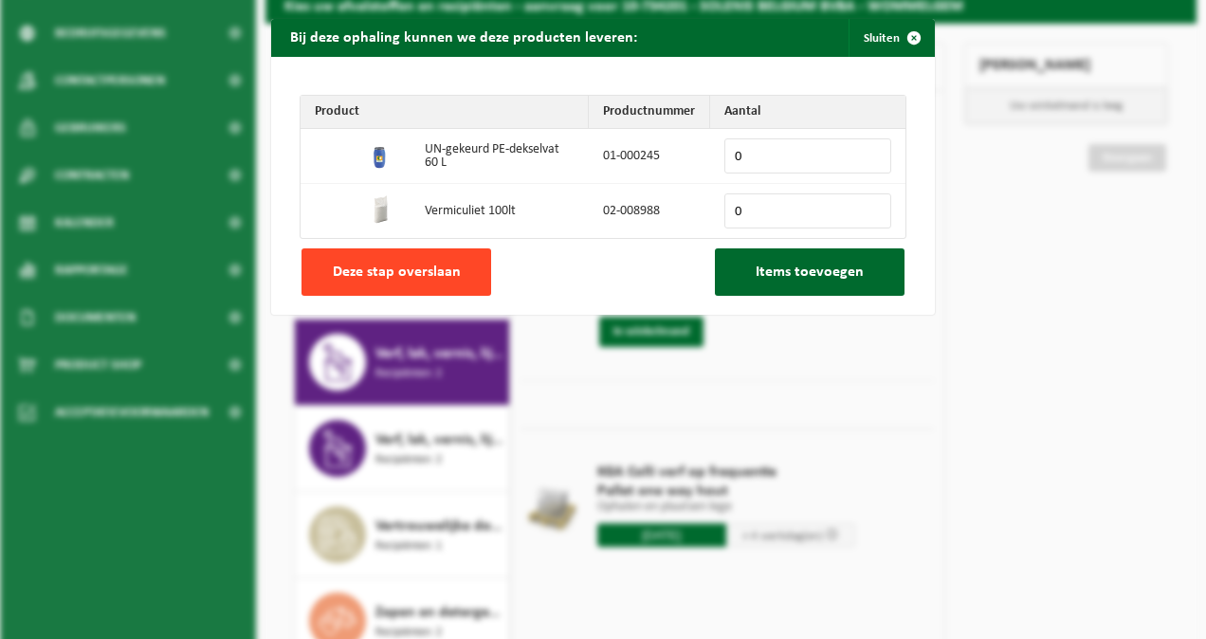
click at [436, 260] on button "Deze stap overslaan" at bounding box center [397, 271] width 190 height 47
drag, startPoint x: 671, startPoint y: 275, endPoint x: 386, endPoint y: 263, distance: 285.7
click at [386, 263] on div "Product Productnummer Aantal UN-gekeurd PE-dekselvat 60 L 01-000245 0 Vermiculi…" at bounding box center [603, 186] width 664 height 258
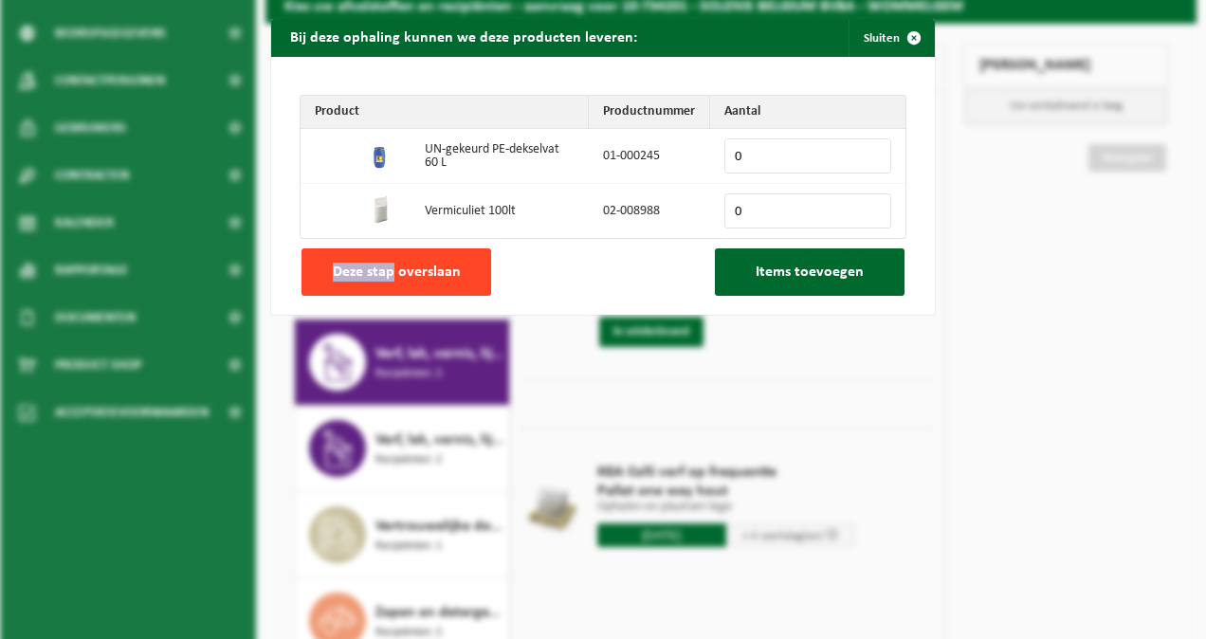
click at [386, 265] on span "Deze stap overslaan" at bounding box center [397, 272] width 128 height 15
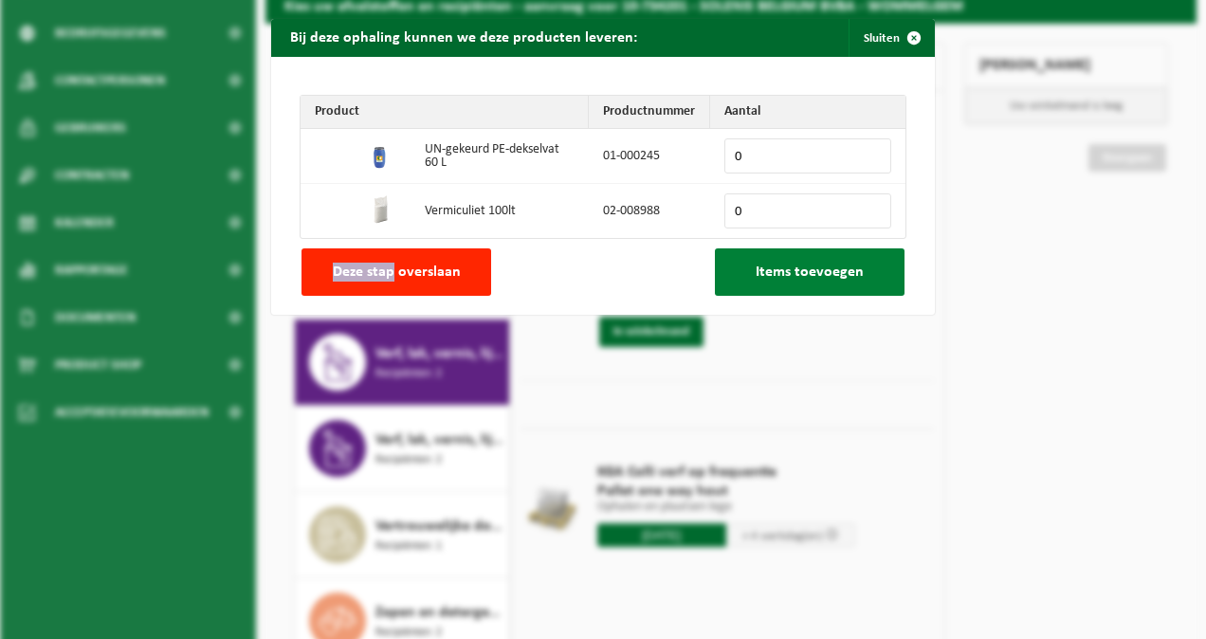
drag, startPoint x: 386, startPoint y: 263, endPoint x: 856, endPoint y: 272, distance: 470.4
click at [856, 249] on div "Deze stap overslaan Items toevoegen" at bounding box center [603, 248] width 626 height 1
click at [856, 272] on button "Items toevoegen" at bounding box center [810, 271] width 190 height 47
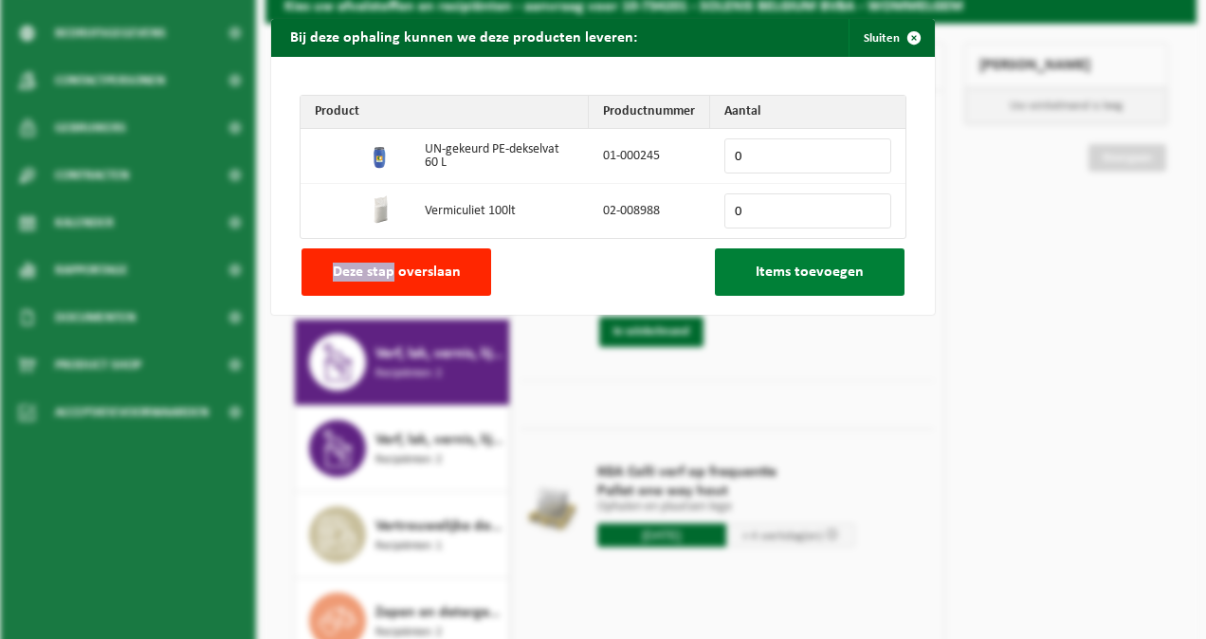
click at [856, 272] on button "Items toevoegen" at bounding box center [810, 271] width 190 height 47
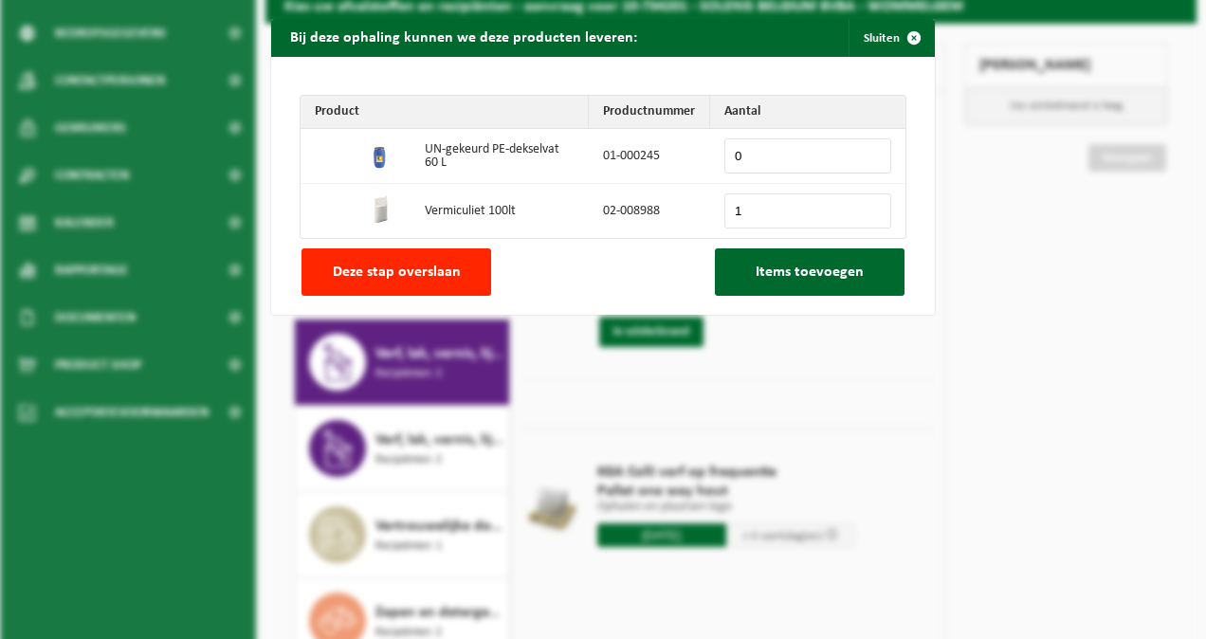
type input "1"
click at [864, 208] on input "1" at bounding box center [807, 210] width 167 height 35
click at [839, 251] on button "Items toevoegen" at bounding box center [810, 271] width 190 height 47
click at [825, 283] on button "Items toevoegen" at bounding box center [810, 271] width 190 height 47
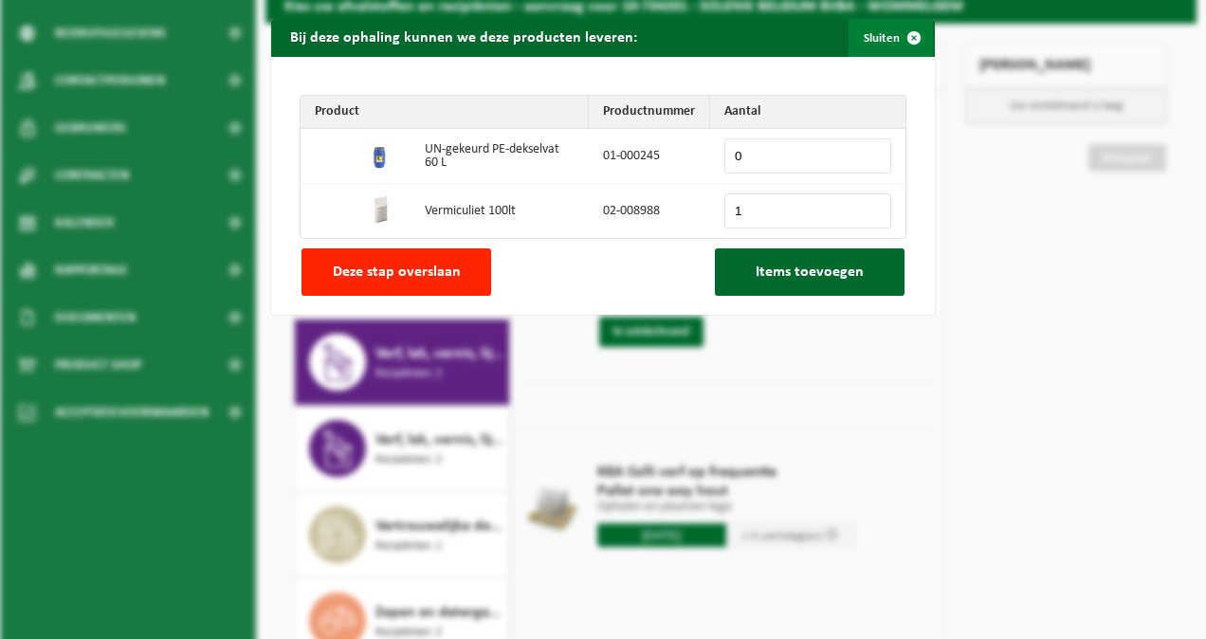
drag, startPoint x: 825, startPoint y: 283, endPoint x: 869, endPoint y: 43, distance: 243.8
click at [869, 43] on div "Bij deze ophaling kunnen we deze producten leveren: Sluiten Product Productnumm…" at bounding box center [603, 167] width 664 height 296
click at [869, 43] on button "Sluiten" at bounding box center [891, 38] width 84 height 38
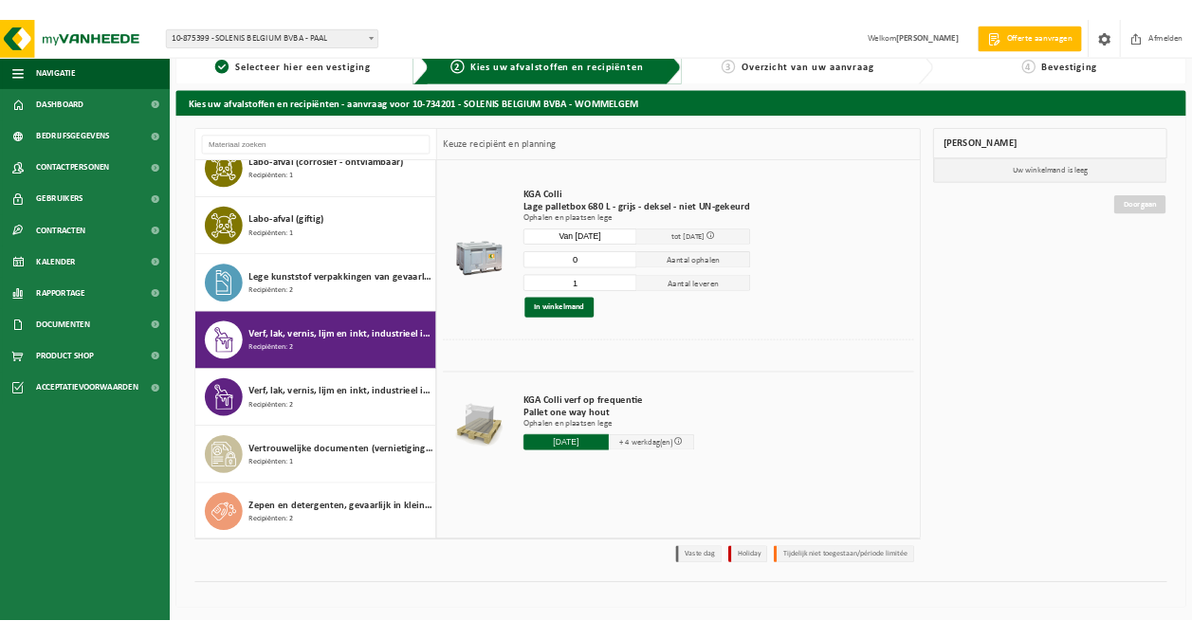
scroll to position [203, 0]
